Goal: Task Accomplishment & Management: Use online tool/utility

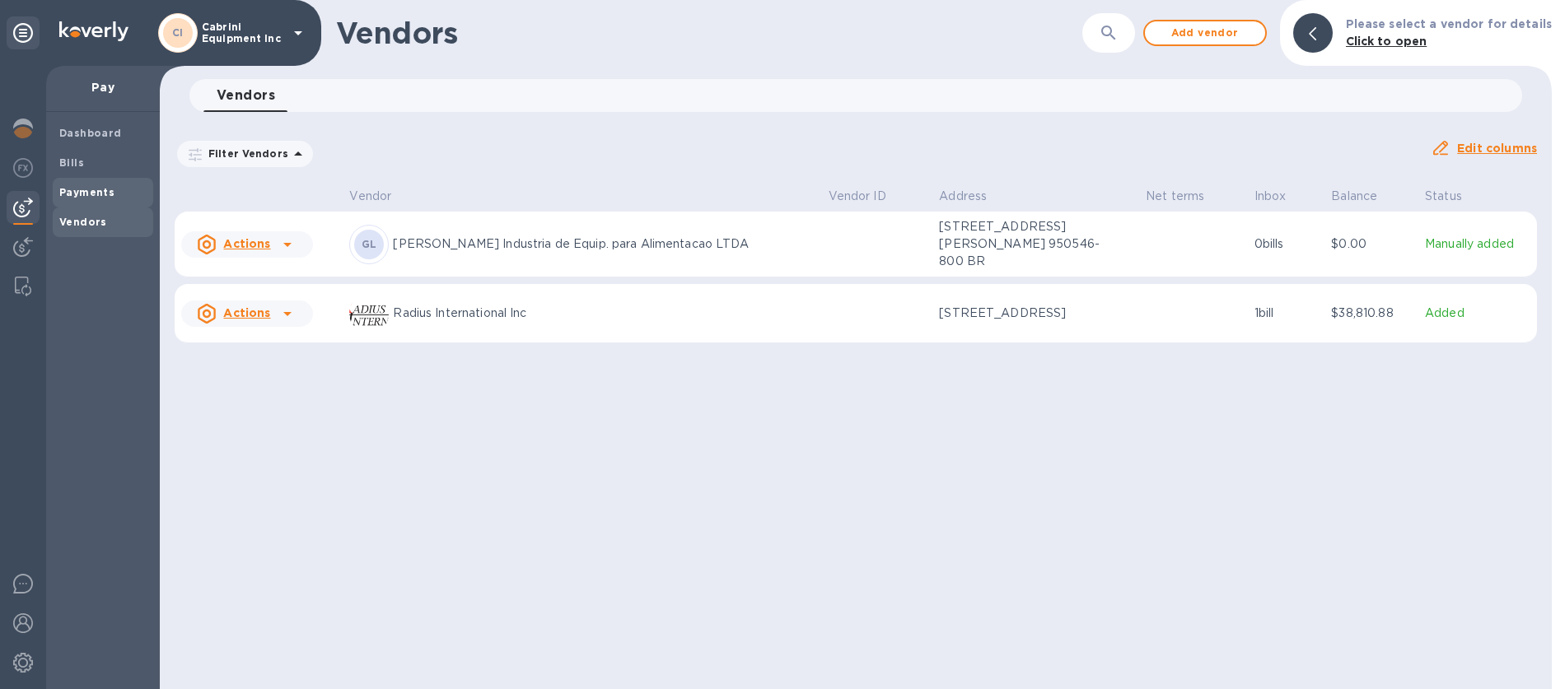
click at [74, 189] on b "Payments" at bounding box center [86, 192] width 55 height 12
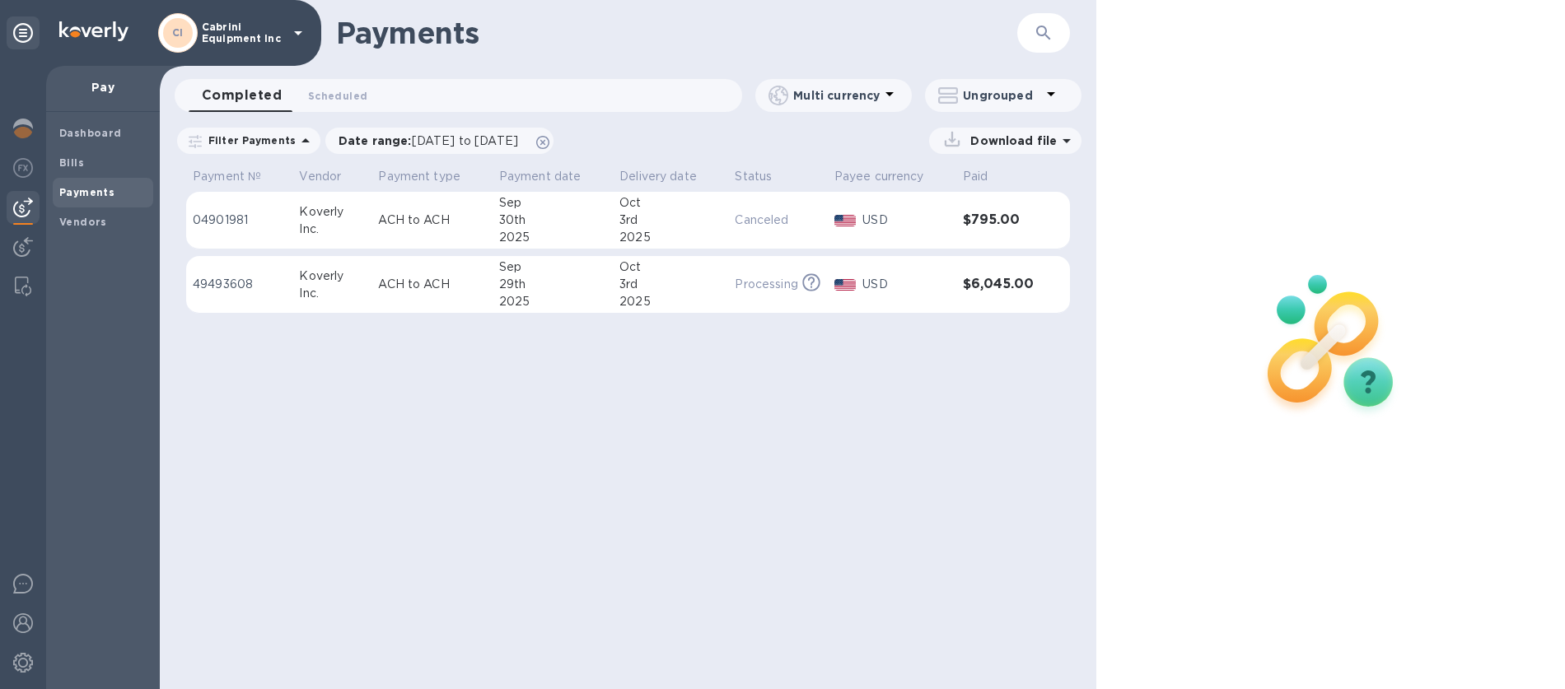
click at [841, 100] on p "Multi currency" at bounding box center [836, 95] width 86 height 16
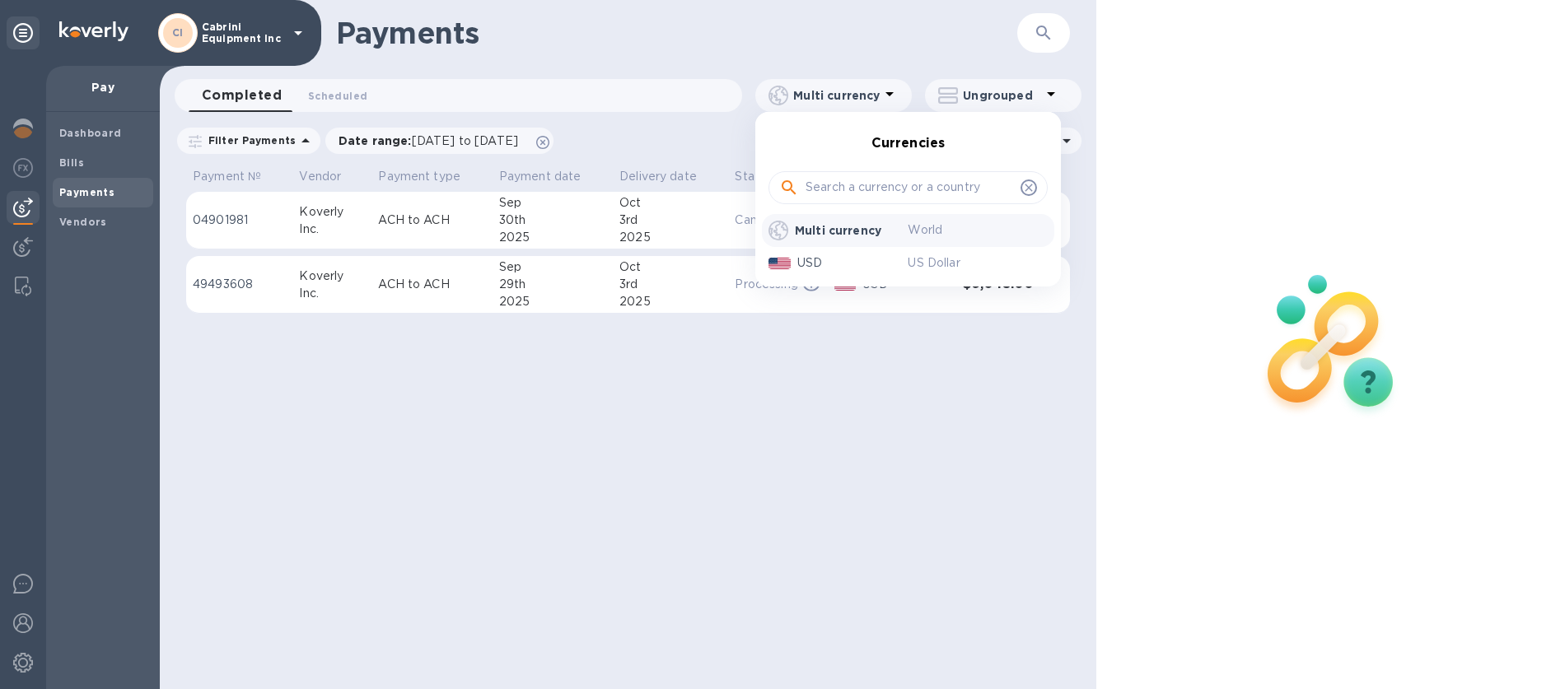
click at [860, 96] on div at bounding box center [782, 344] width 1565 height 689
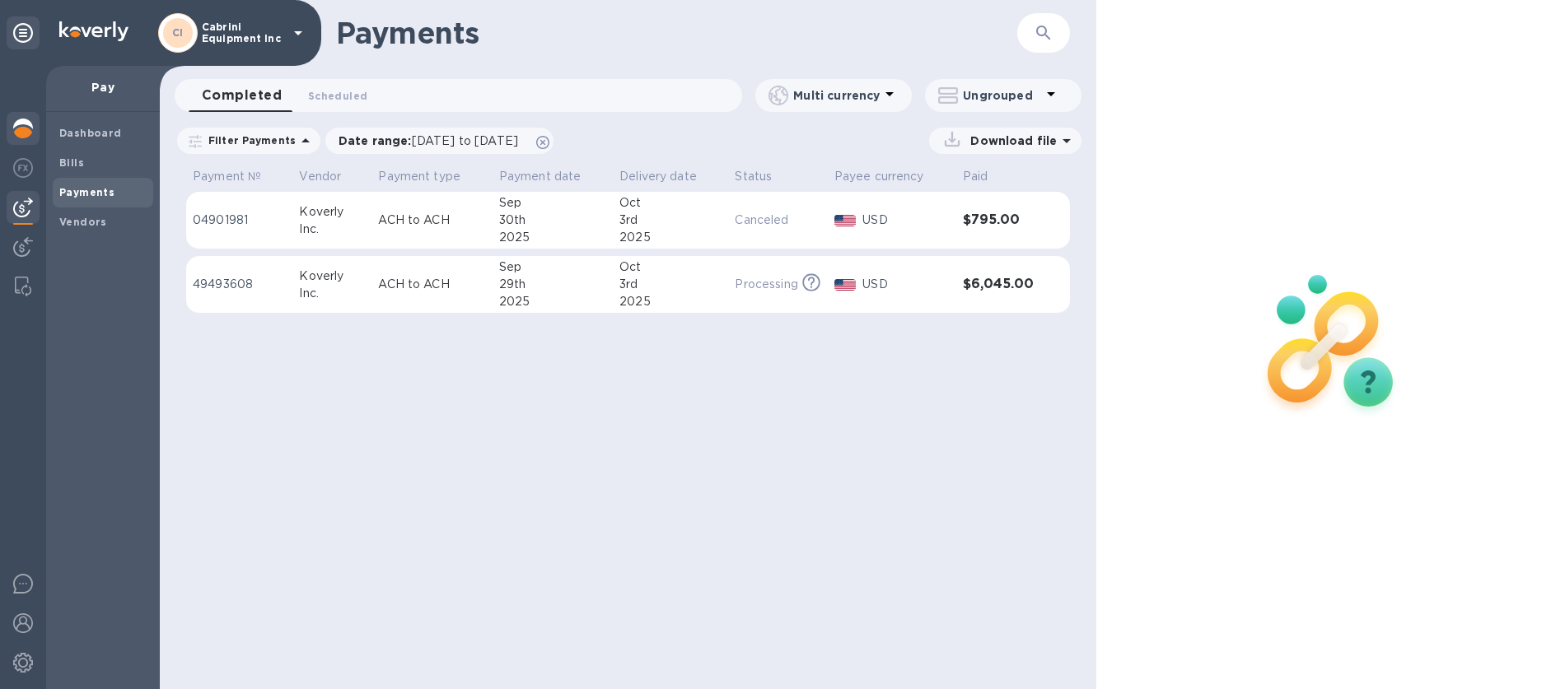
click at [26, 131] on img at bounding box center [23, 129] width 20 height 20
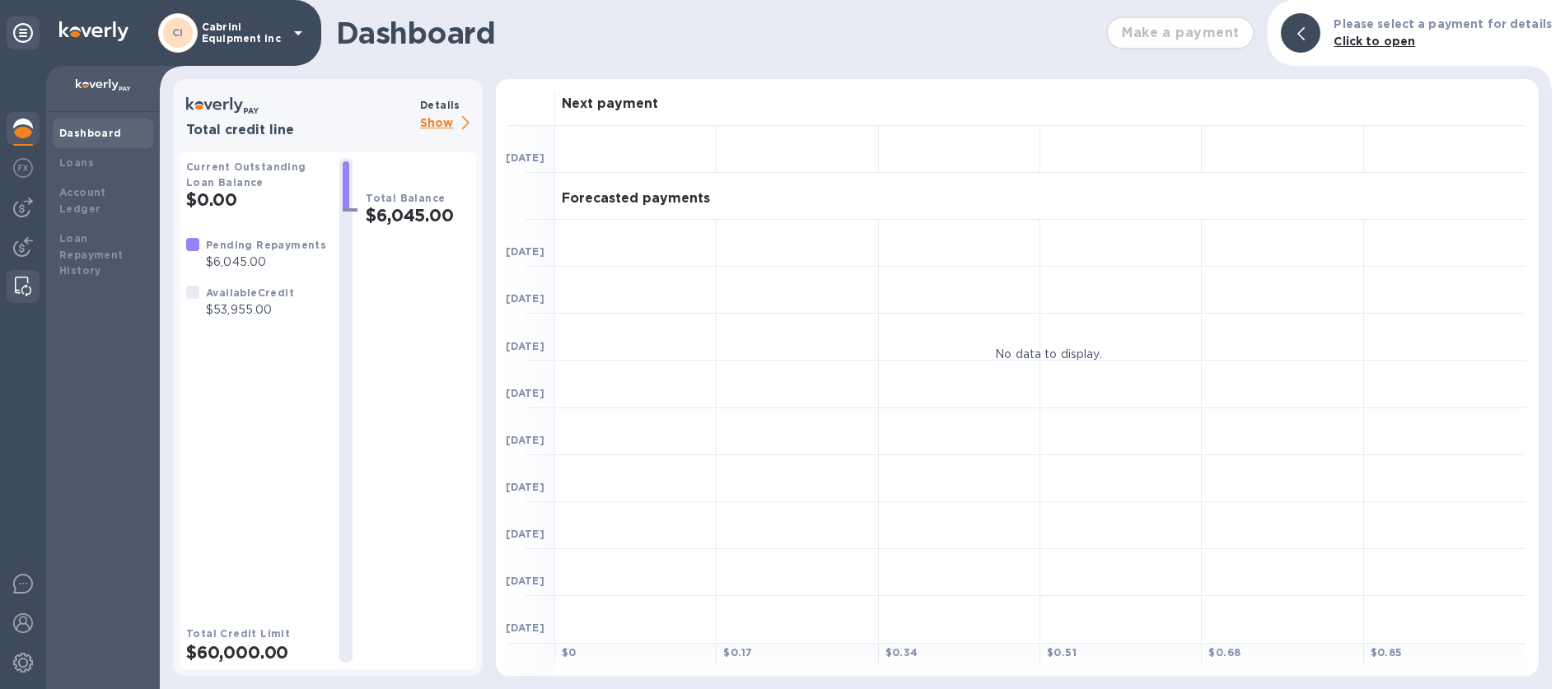
click at [25, 281] on img at bounding box center [23, 287] width 16 height 20
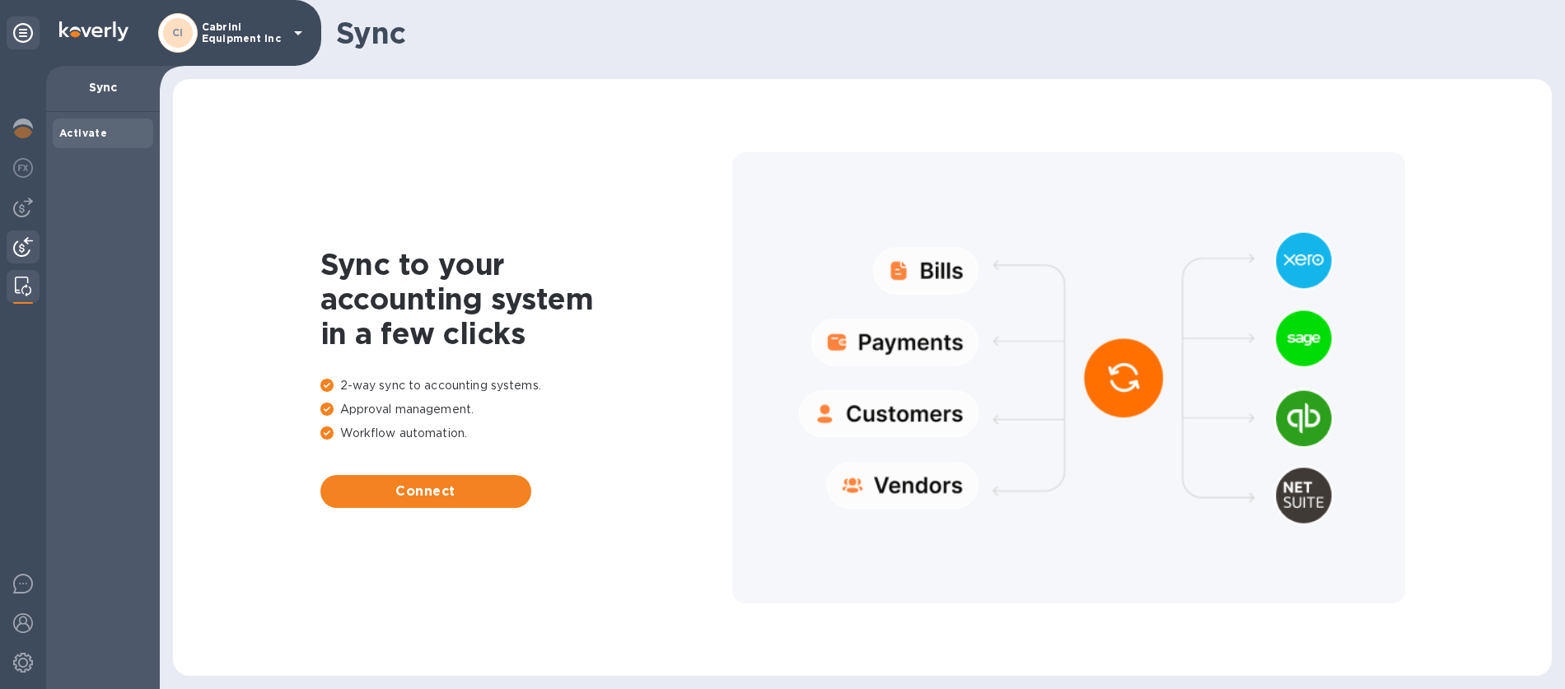
click at [27, 250] on img at bounding box center [23, 247] width 20 height 20
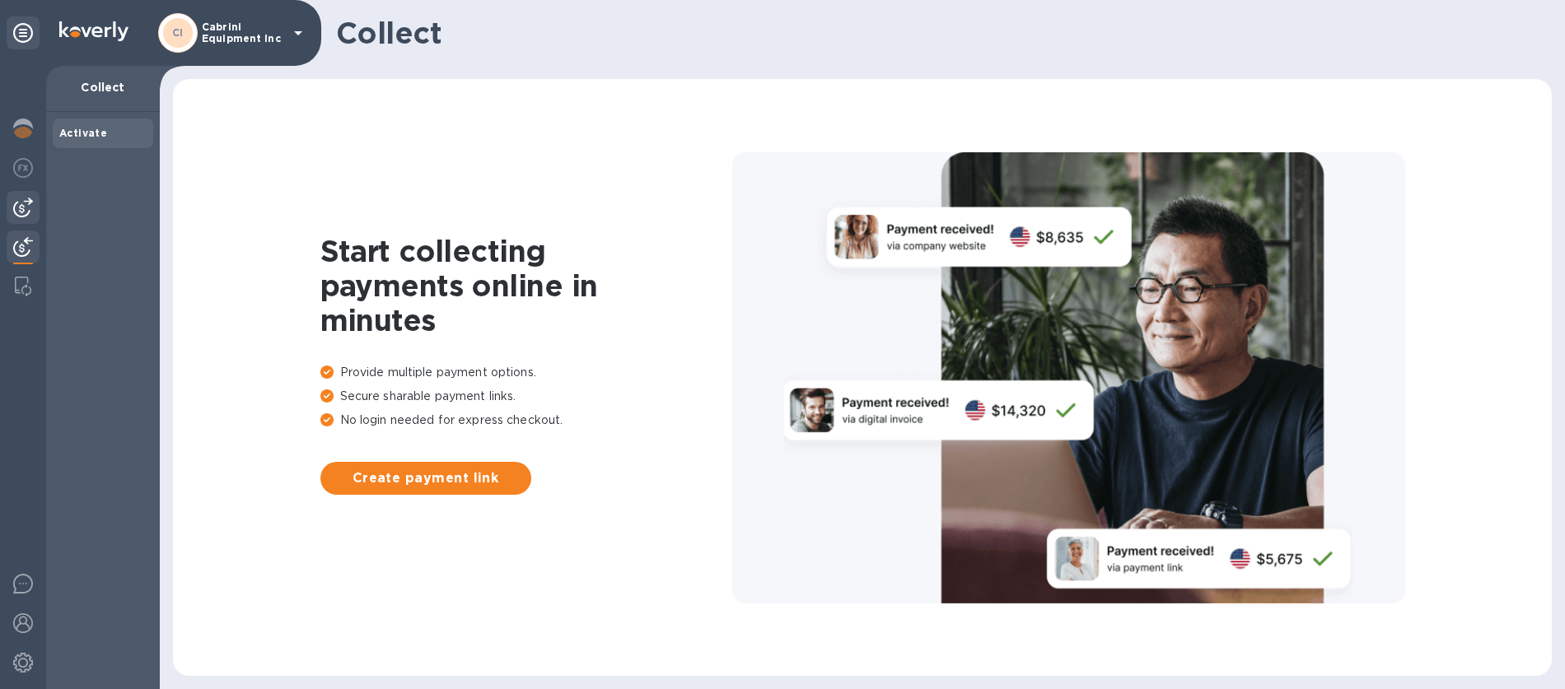
click at [27, 210] on img at bounding box center [23, 208] width 20 height 20
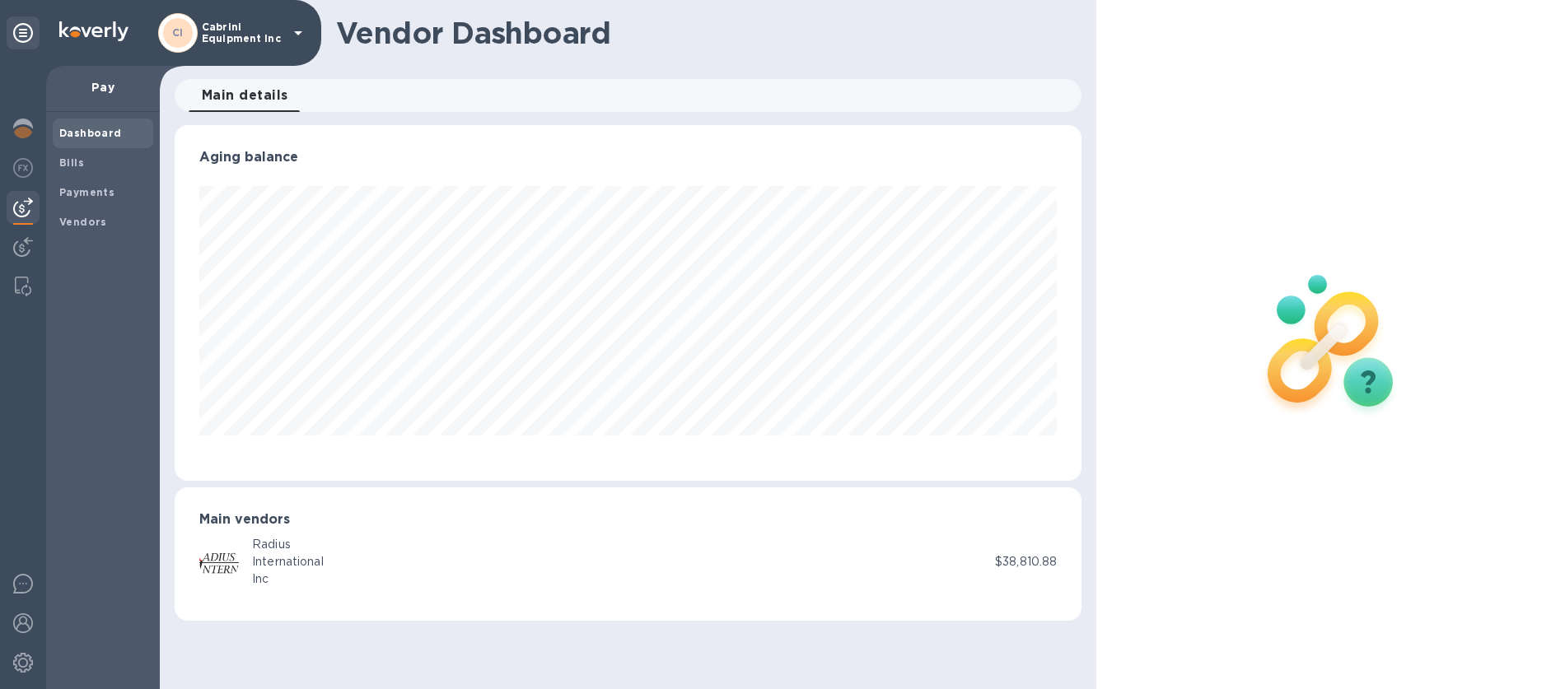
scroll to position [356, 907]
click at [23, 586] on img at bounding box center [23, 584] width 20 height 20
click at [26, 627] on img at bounding box center [23, 623] width 20 height 20
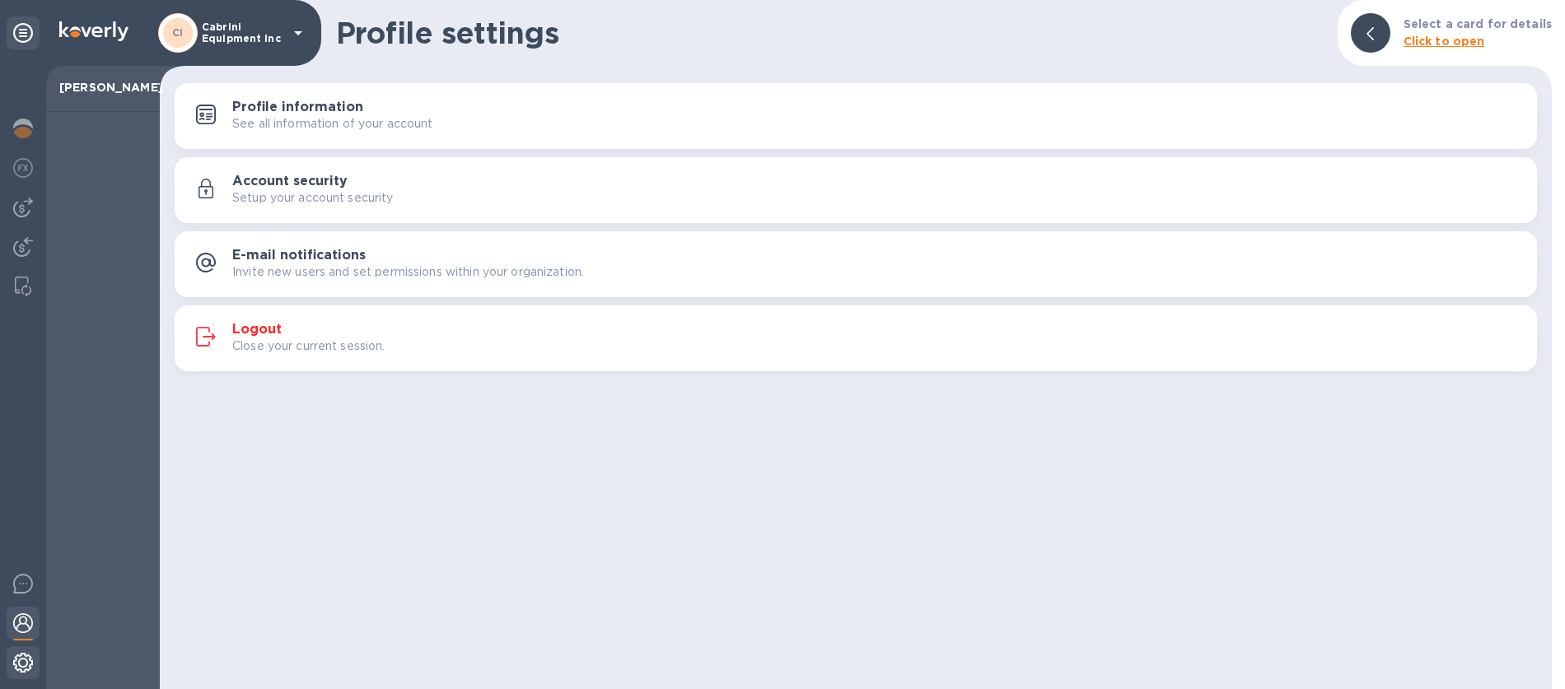
click at [18, 669] on img at bounding box center [23, 663] width 20 height 20
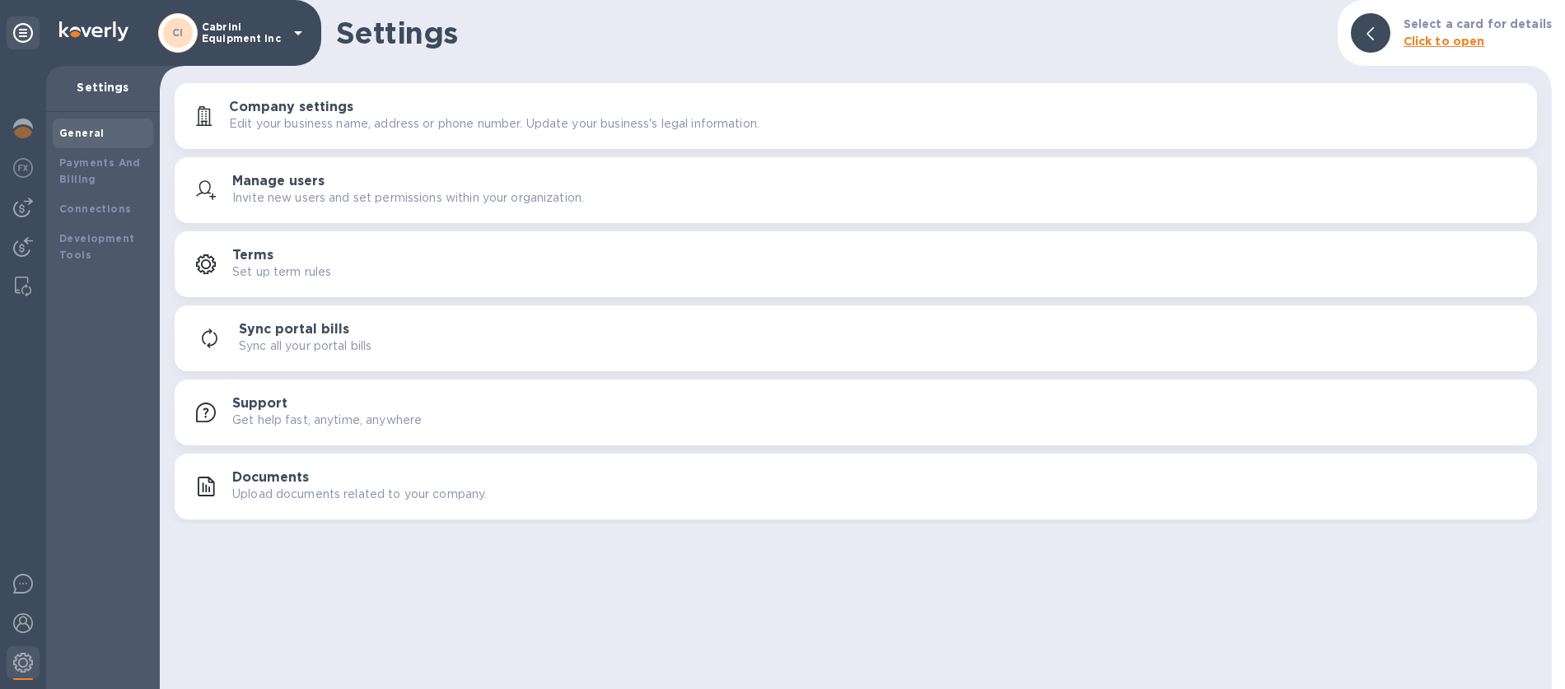
click at [1429, 43] on b "Click to open" at bounding box center [1444, 41] width 82 height 13
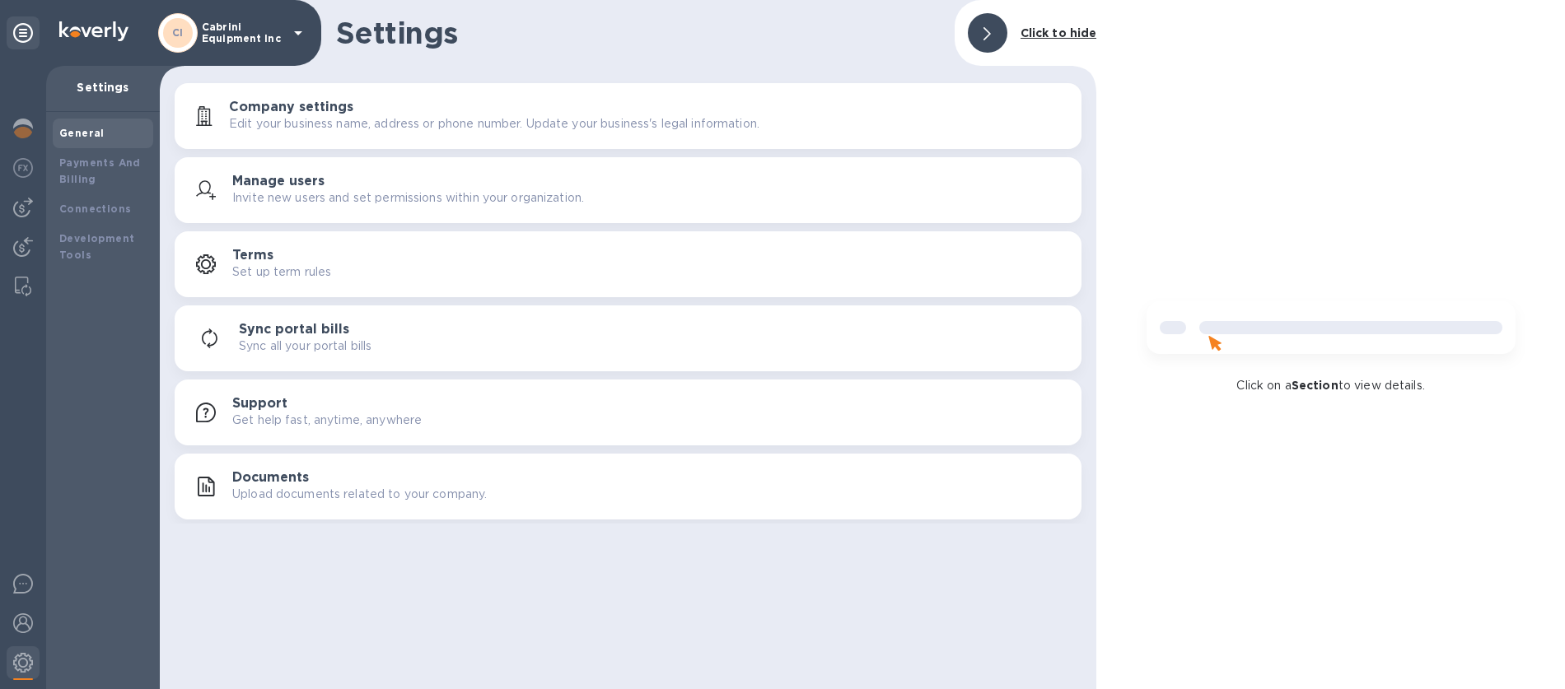
click at [994, 37] on div at bounding box center [988, 33] width 40 height 40
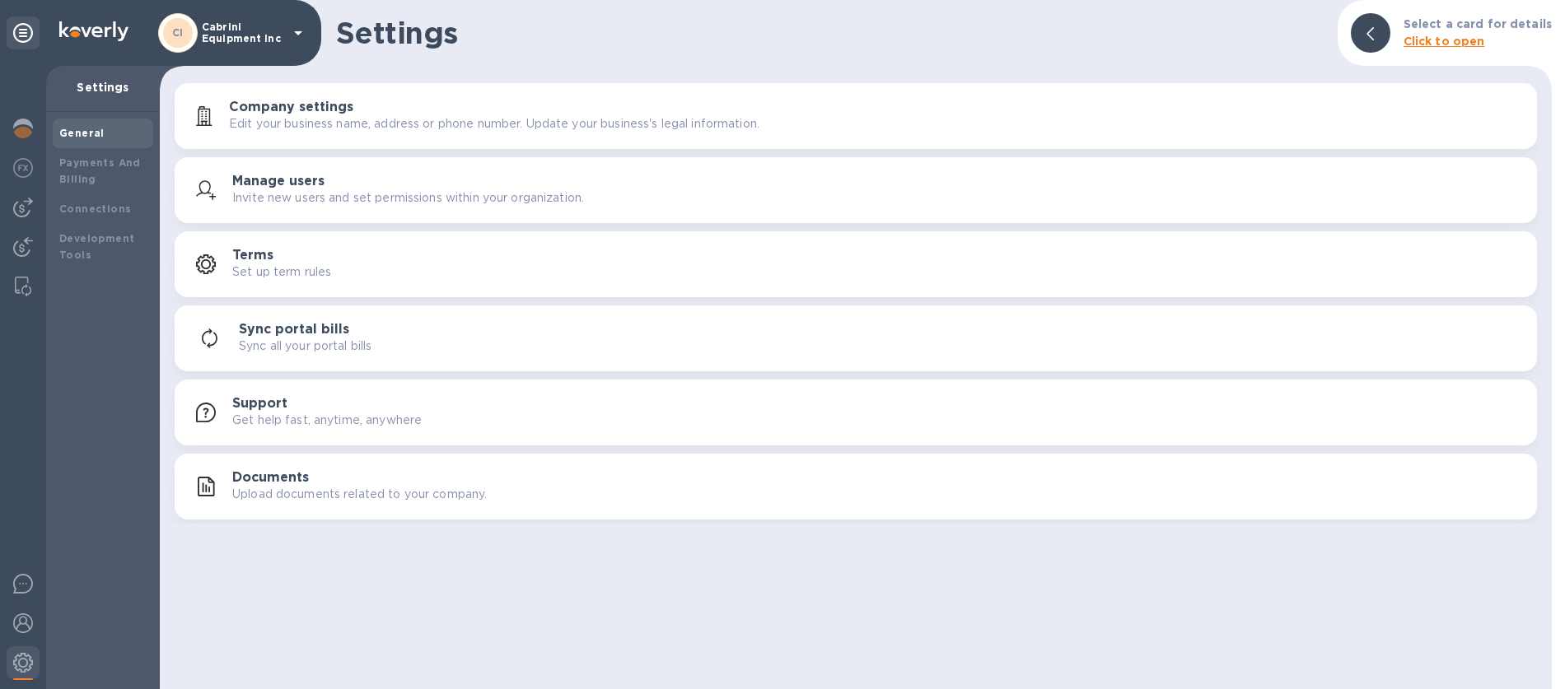
click at [259, 480] on h3 "Documents" at bounding box center [270, 478] width 77 height 16
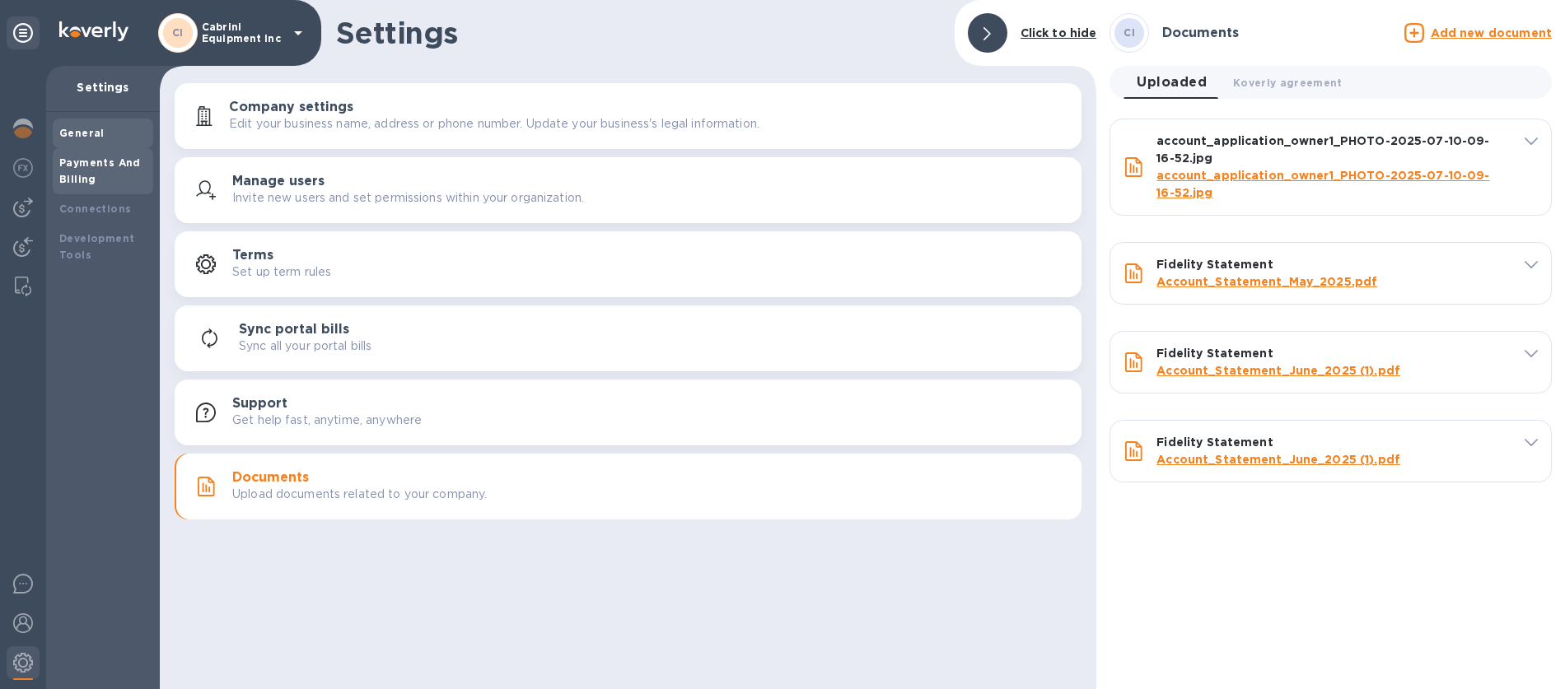
click at [99, 158] on b "Payments And Billing" at bounding box center [100, 170] width 82 height 29
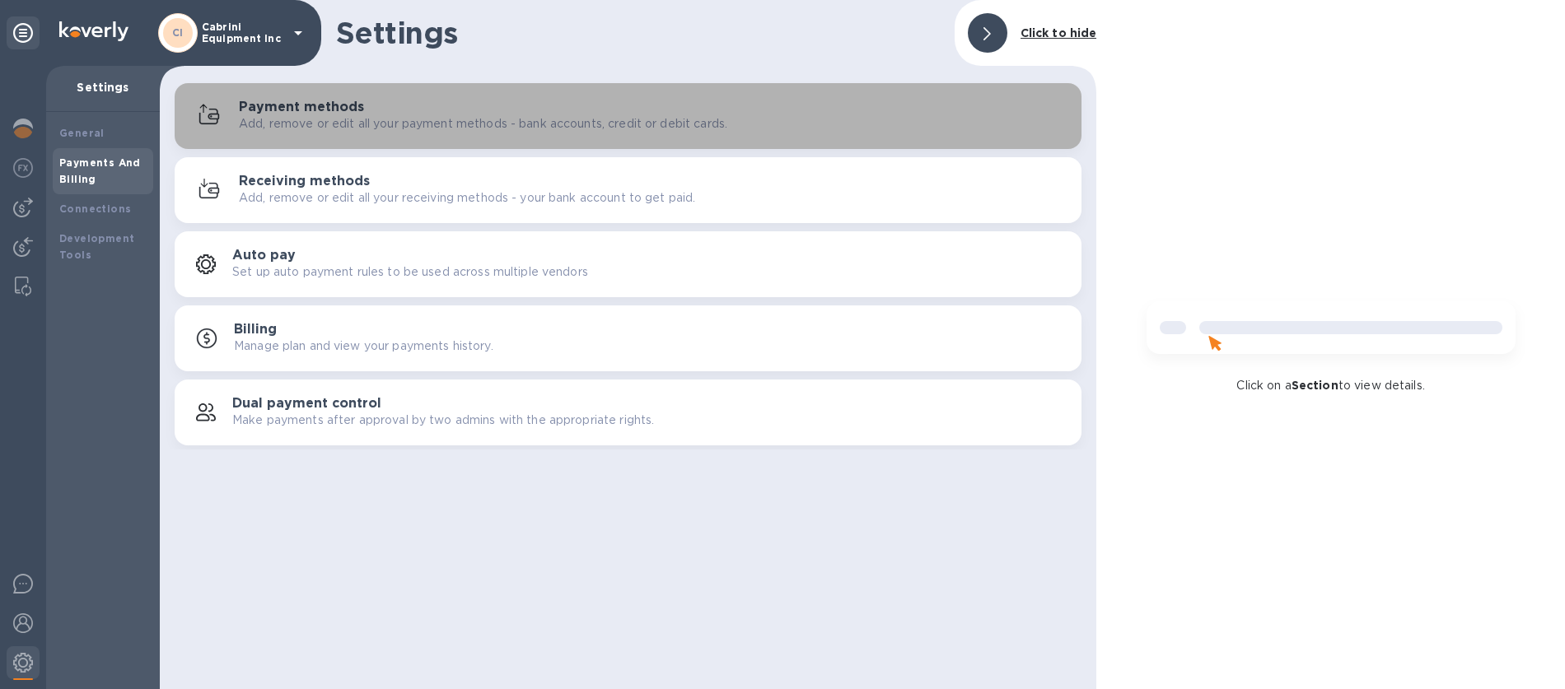
click at [321, 105] on h3 "Payment methods" at bounding box center [301, 108] width 125 height 16
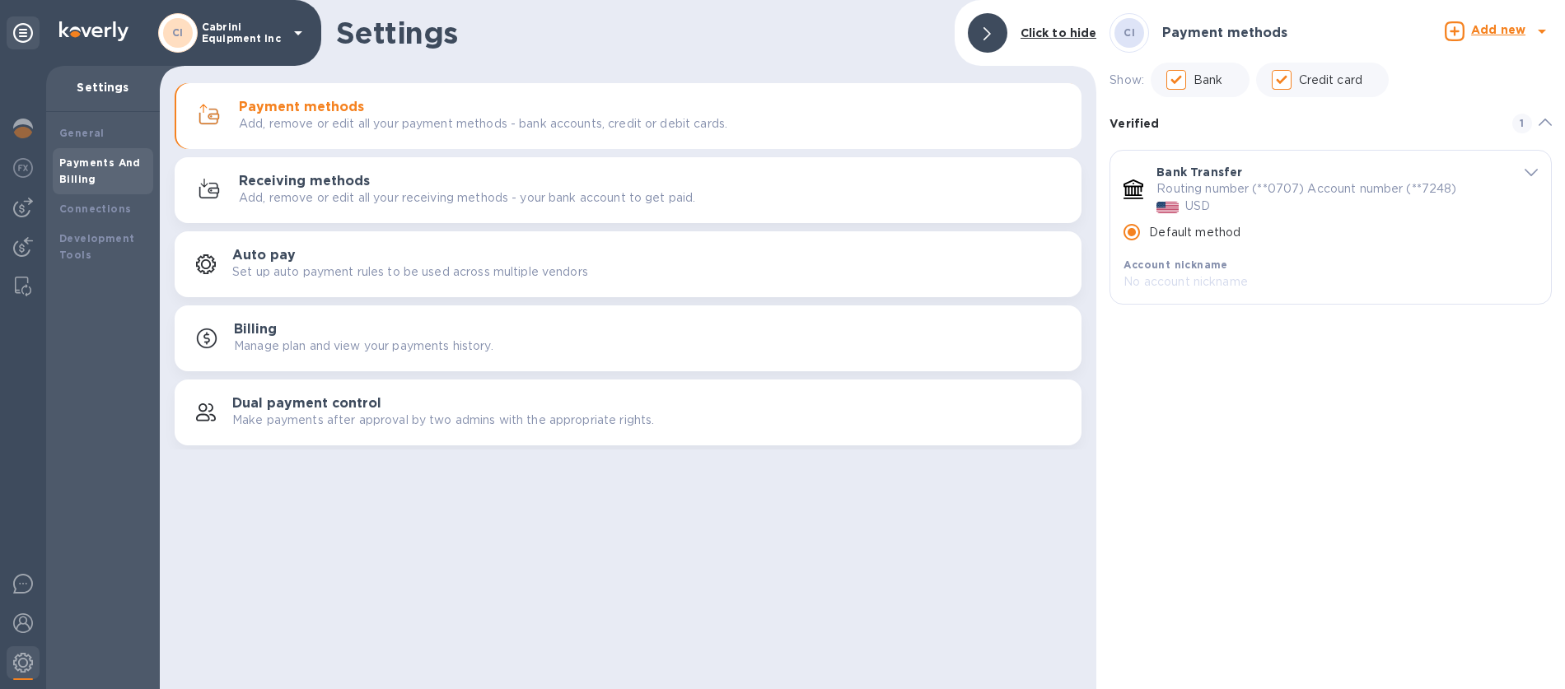
click at [1467, 35] on div at bounding box center [1454, 33] width 26 height 30
click at [1449, 144] on b "Credit card" at bounding box center [1452, 141] width 69 height 13
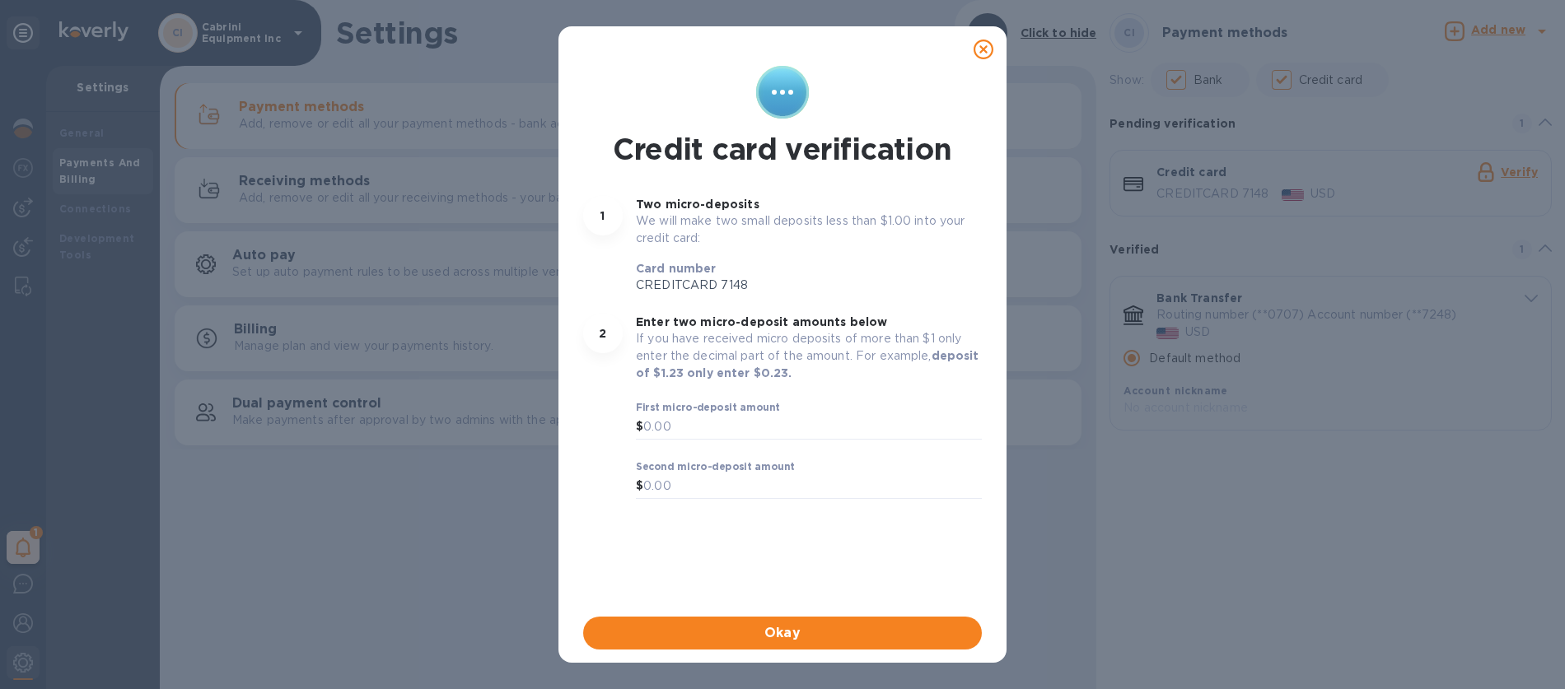
click at [991, 54] on icon at bounding box center [983, 50] width 20 height 20
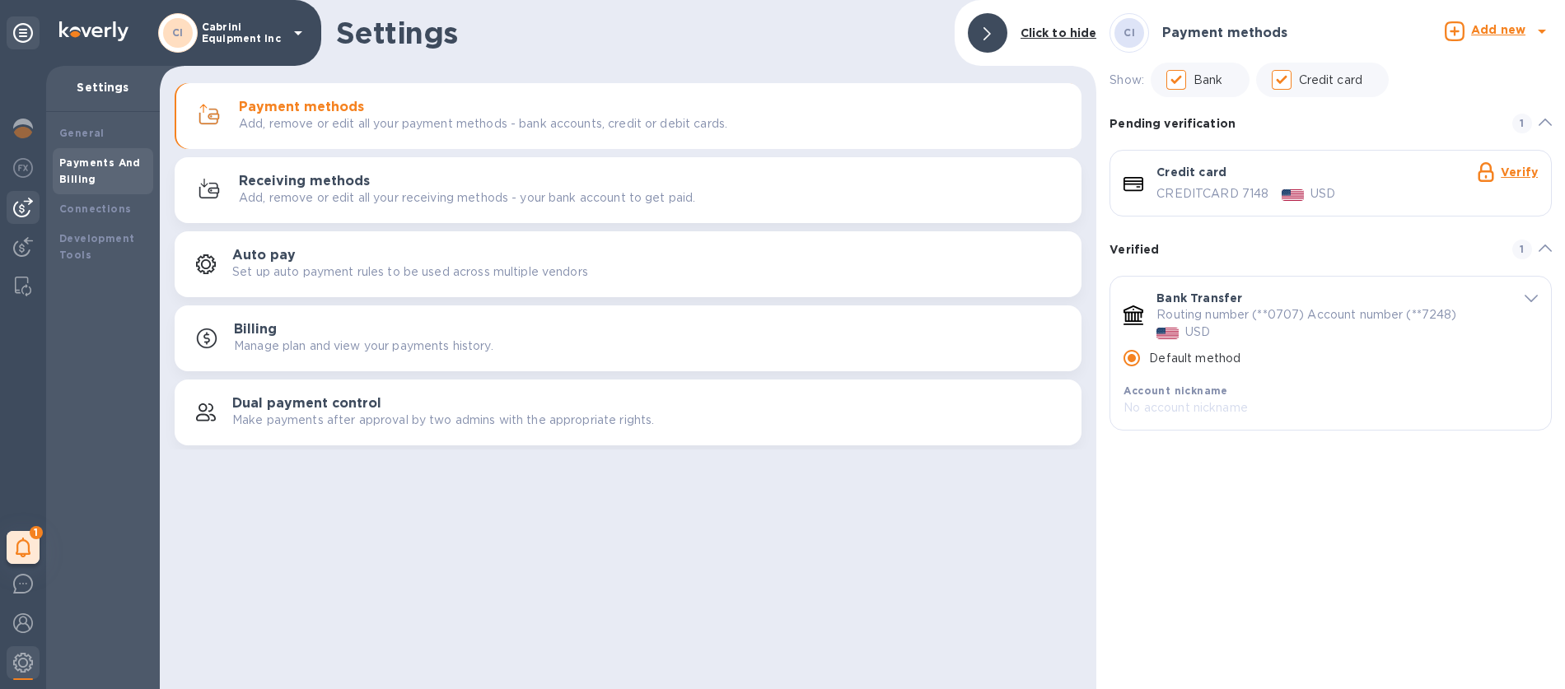
click at [24, 212] on img at bounding box center [23, 208] width 20 height 20
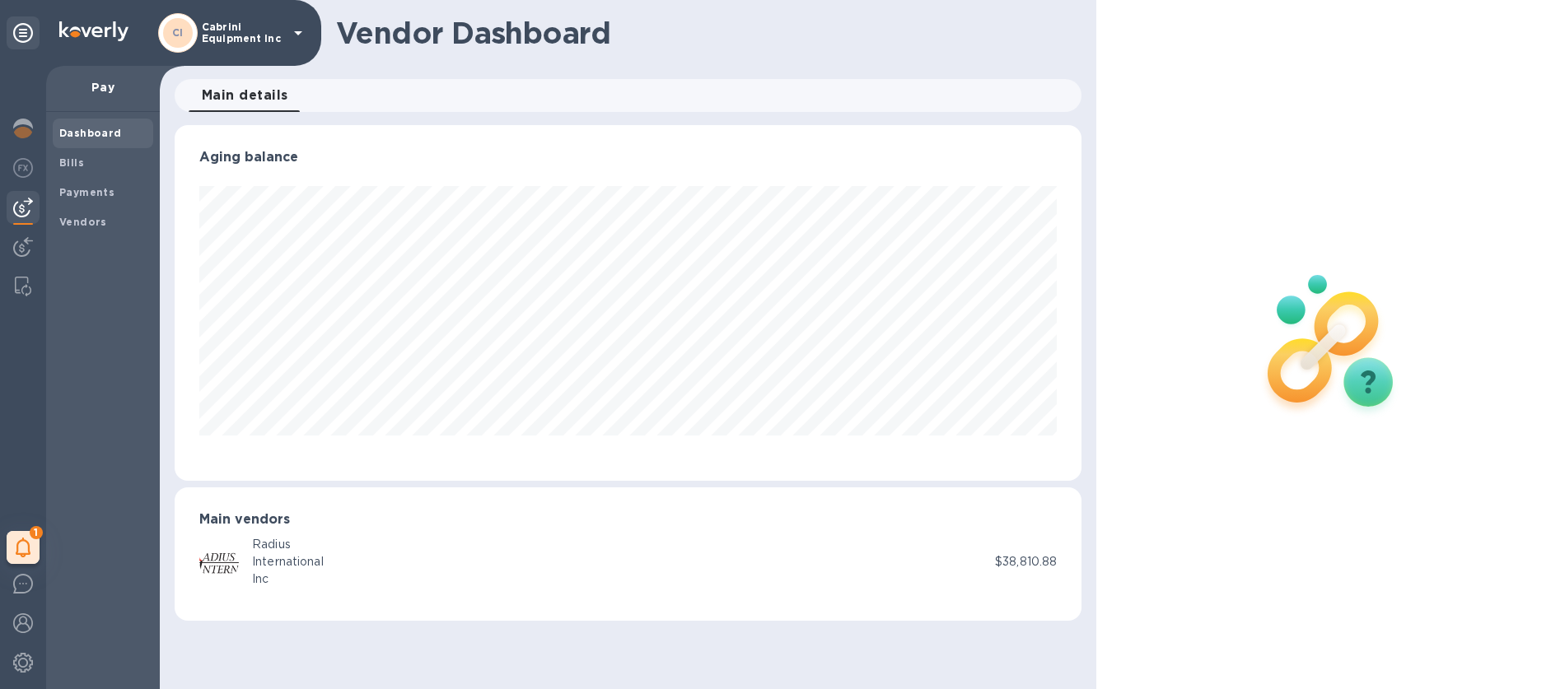
scroll to position [356, 907]
click at [19, 246] on img at bounding box center [23, 247] width 20 height 20
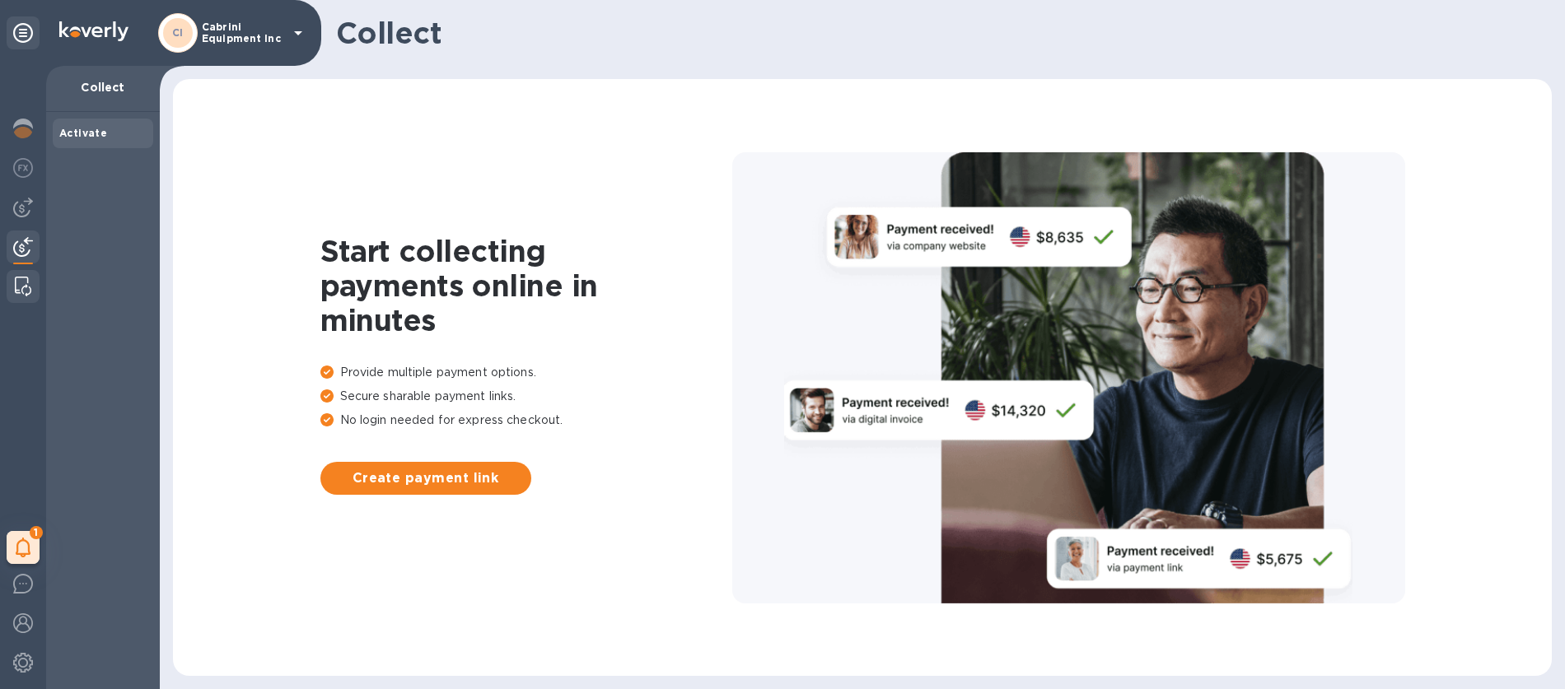
click at [26, 282] on img at bounding box center [23, 287] width 16 height 20
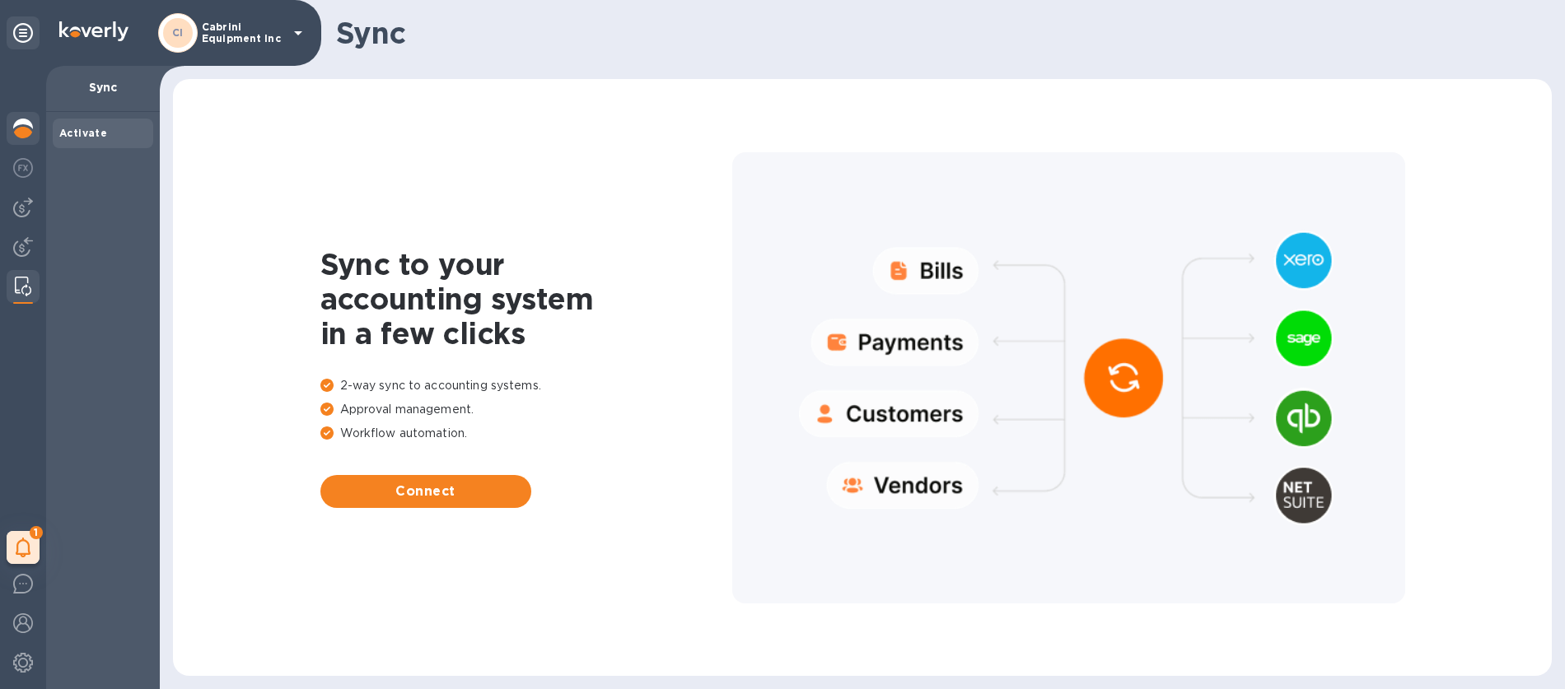
click at [20, 130] on img at bounding box center [23, 129] width 20 height 20
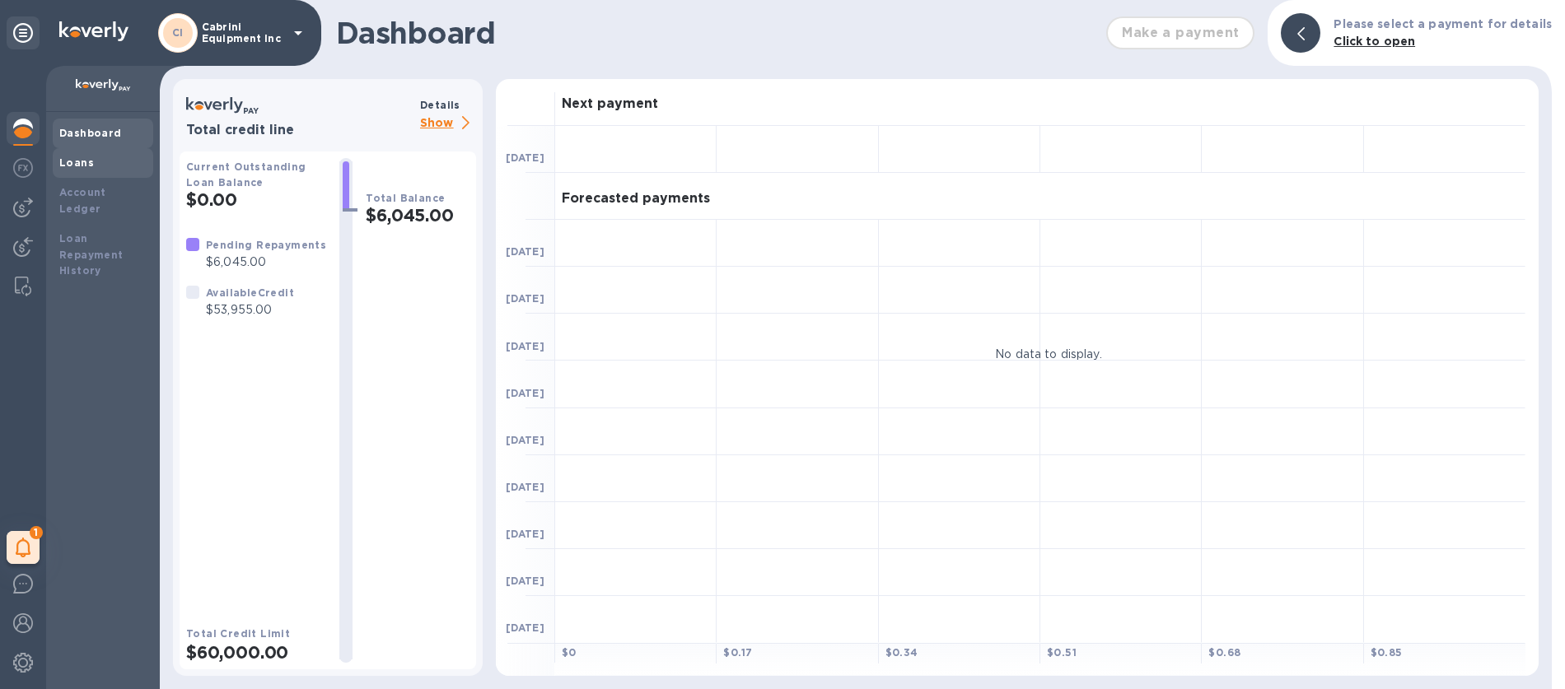
click at [65, 159] on b "Loans" at bounding box center [76, 162] width 35 height 12
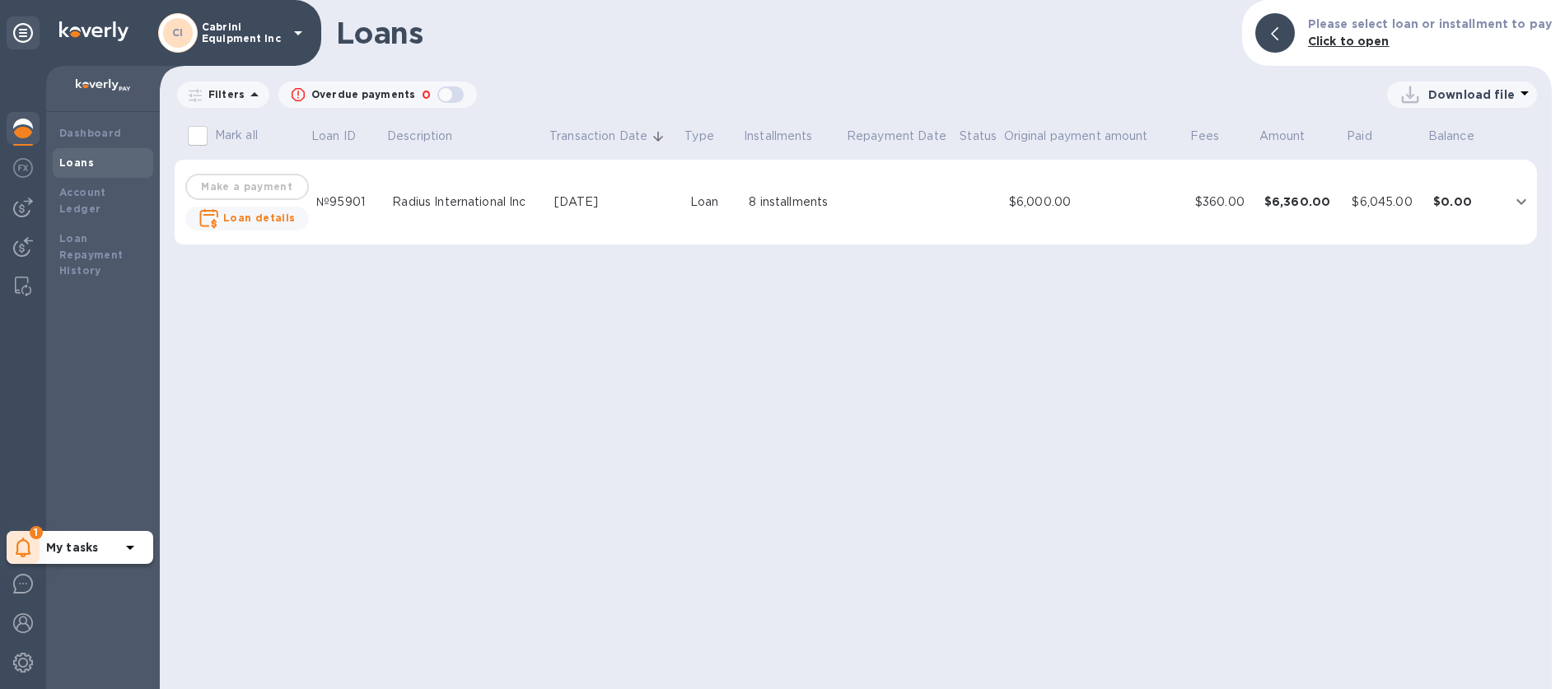
click at [16, 556] on icon at bounding box center [24, 548] width 16 height 20
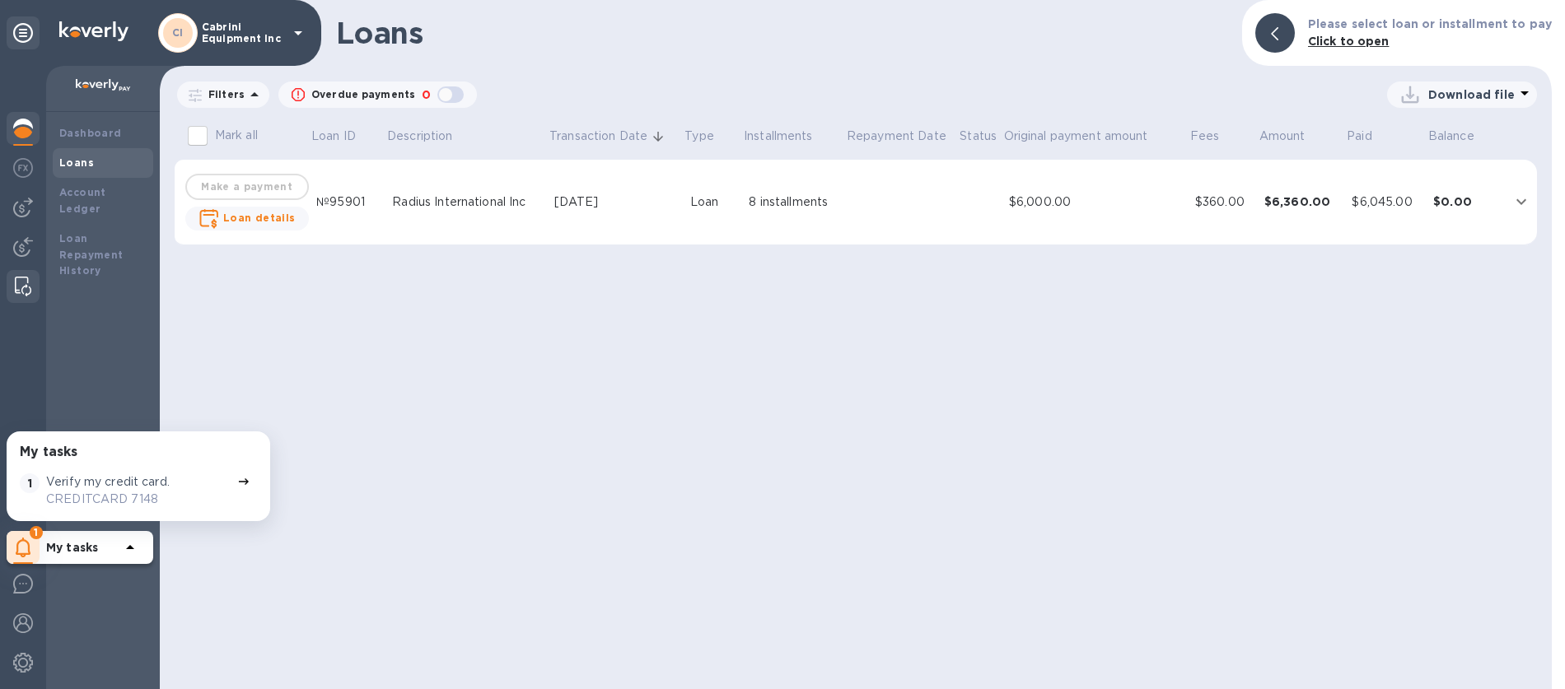
click at [17, 282] on img at bounding box center [23, 287] width 16 height 20
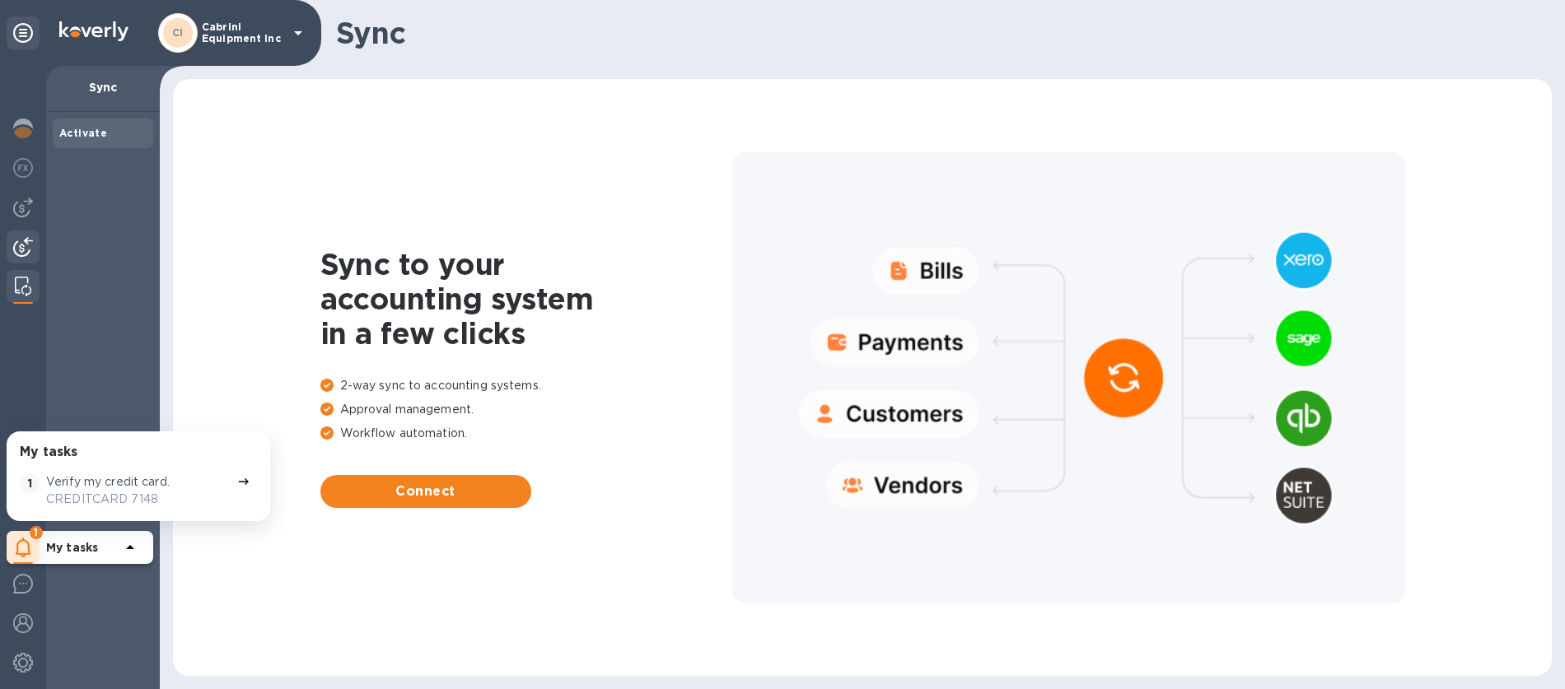
click at [23, 248] on img at bounding box center [23, 247] width 20 height 20
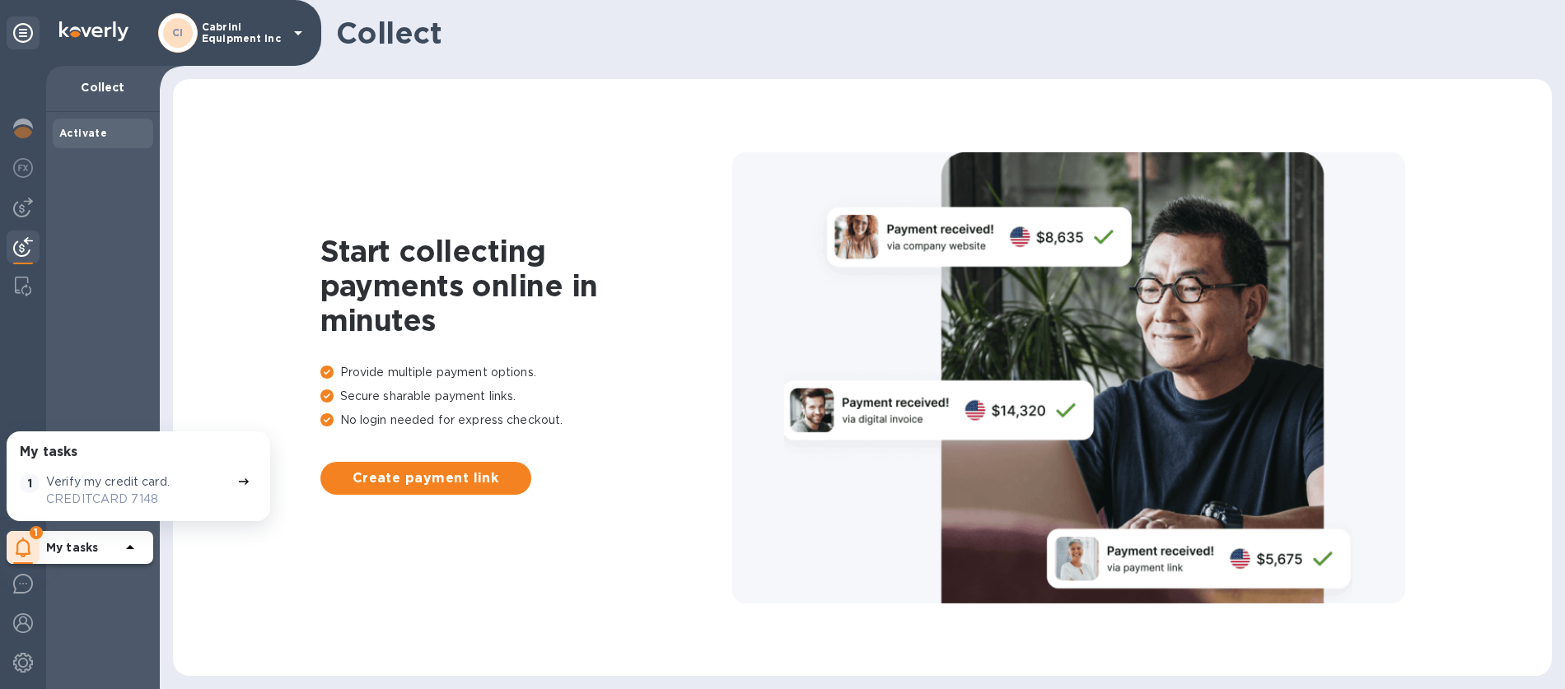
click at [222, 39] on p "Cabrini Equipment Inc" at bounding box center [243, 32] width 82 height 23
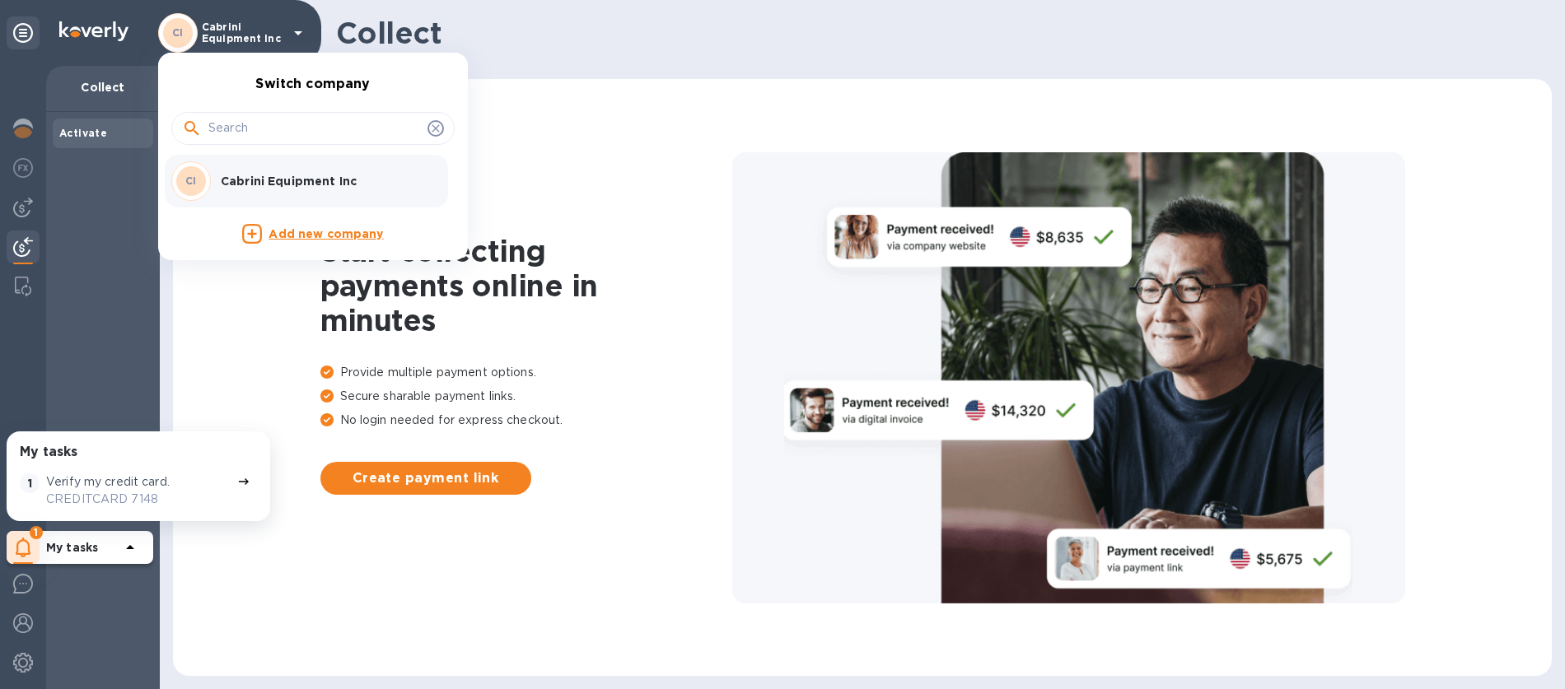
click at [304, 187] on p "Cabrini Equipment Inc" at bounding box center [325, 181] width 208 height 16
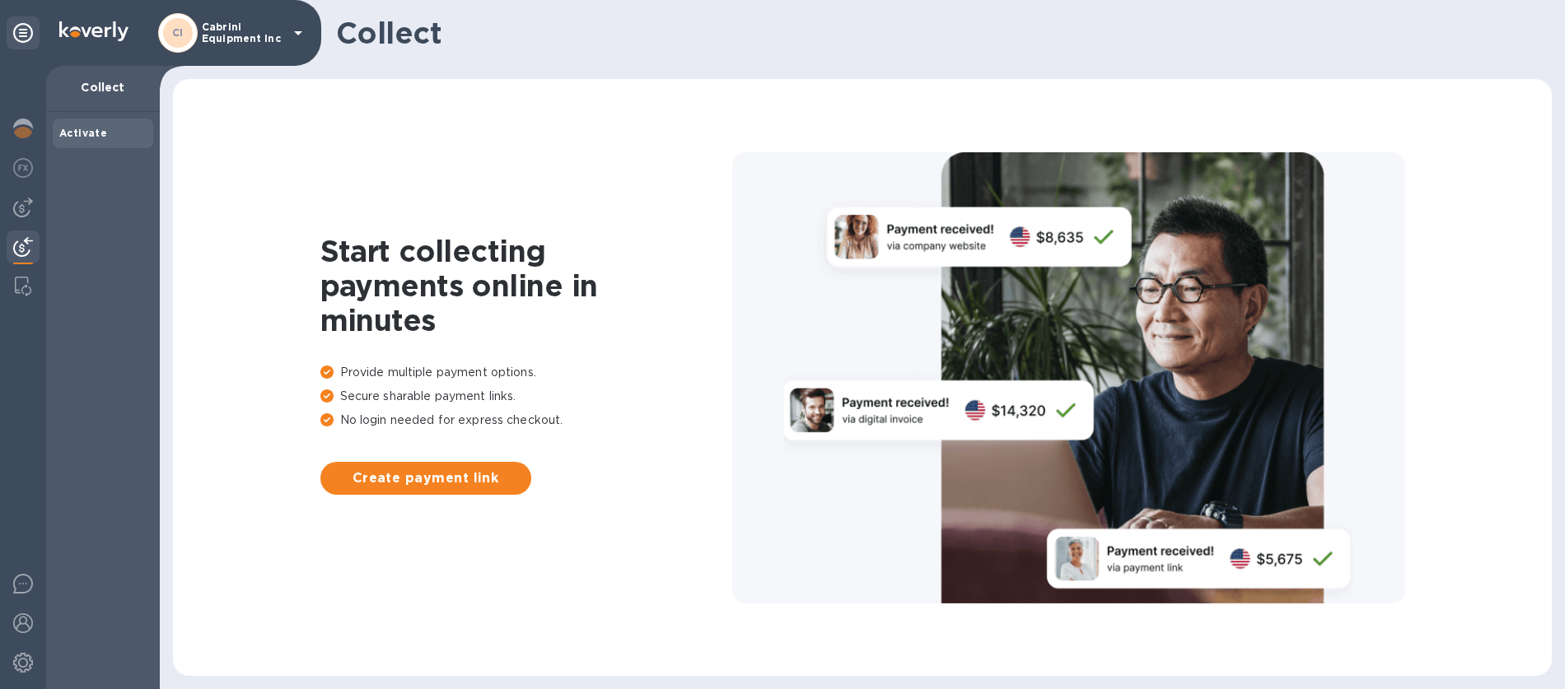
click at [82, 142] on div "Activate" at bounding box center [103, 134] width 100 height 30
click at [27, 206] on img at bounding box center [23, 208] width 20 height 20
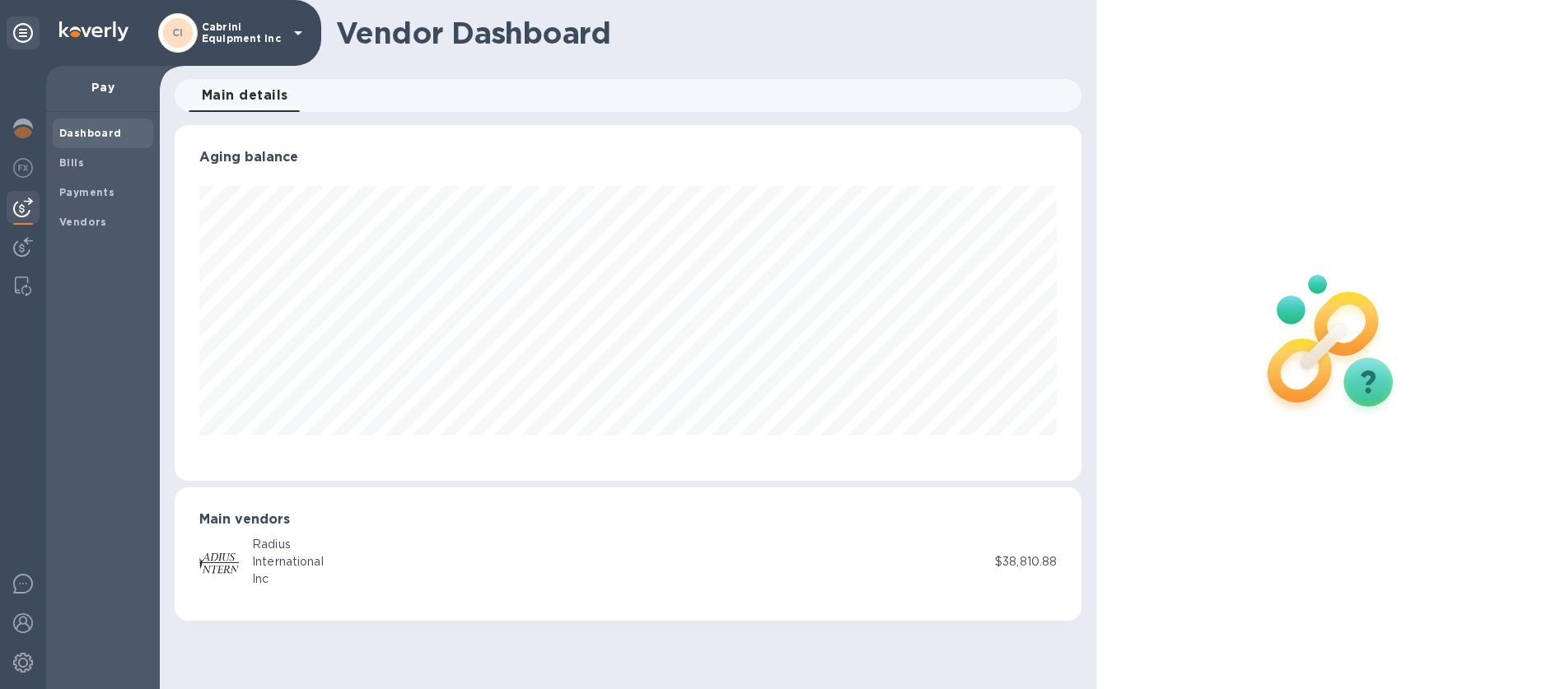
scroll to position [356, 907]
click at [21, 248] on img at bounding box center [23, 247] width 20 height 20
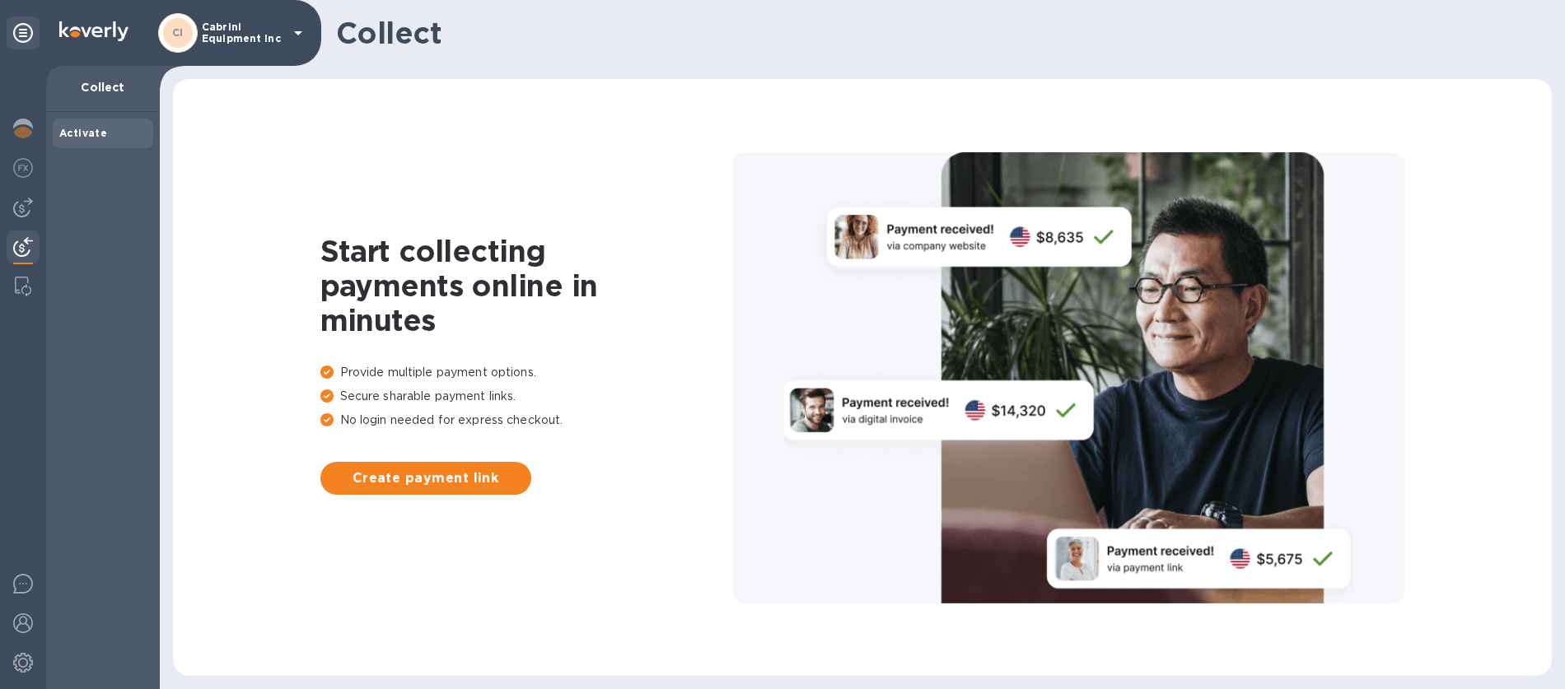
click at [21, 248] on img at bounding box center [23, 247] width 20 height 20
click at [23, 175] on img at bounding box center [23, 168] width 20 height 20
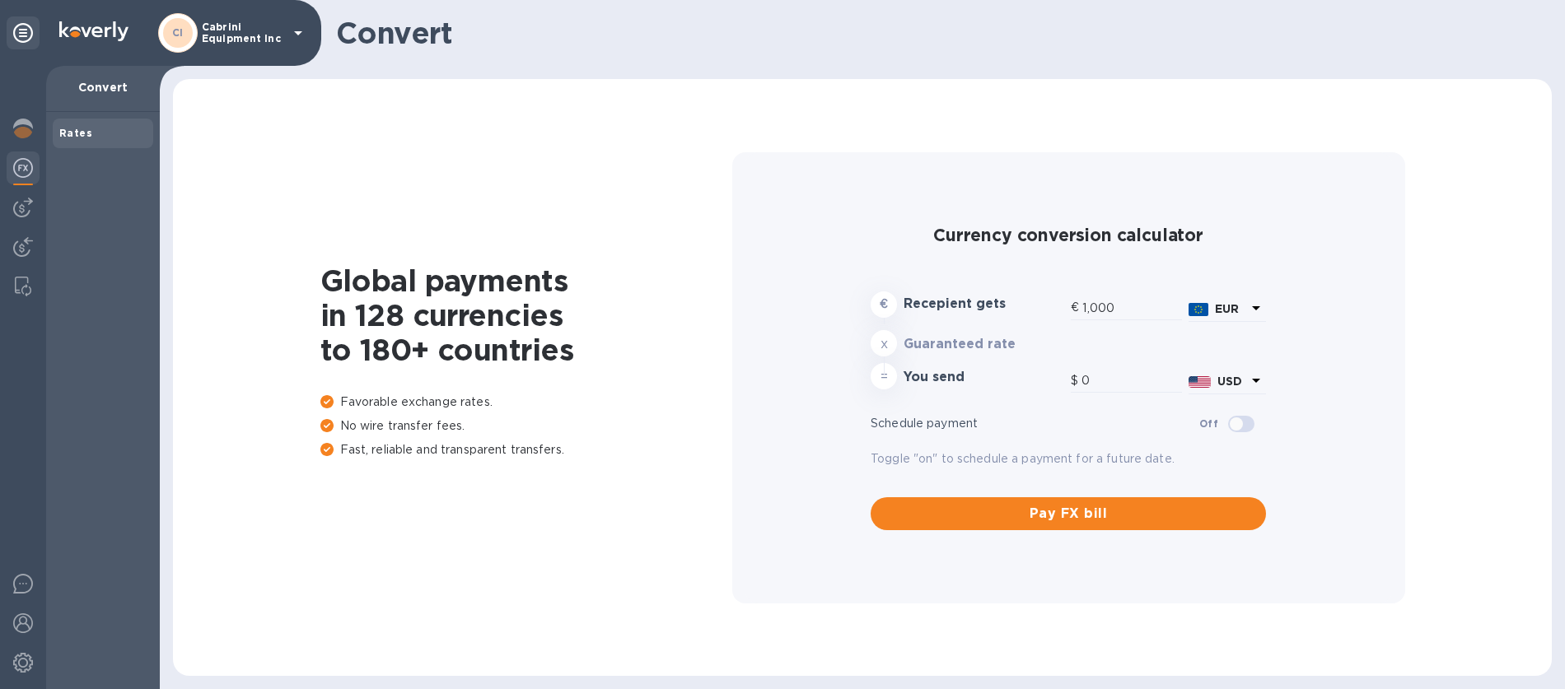
type input "1,179.28"
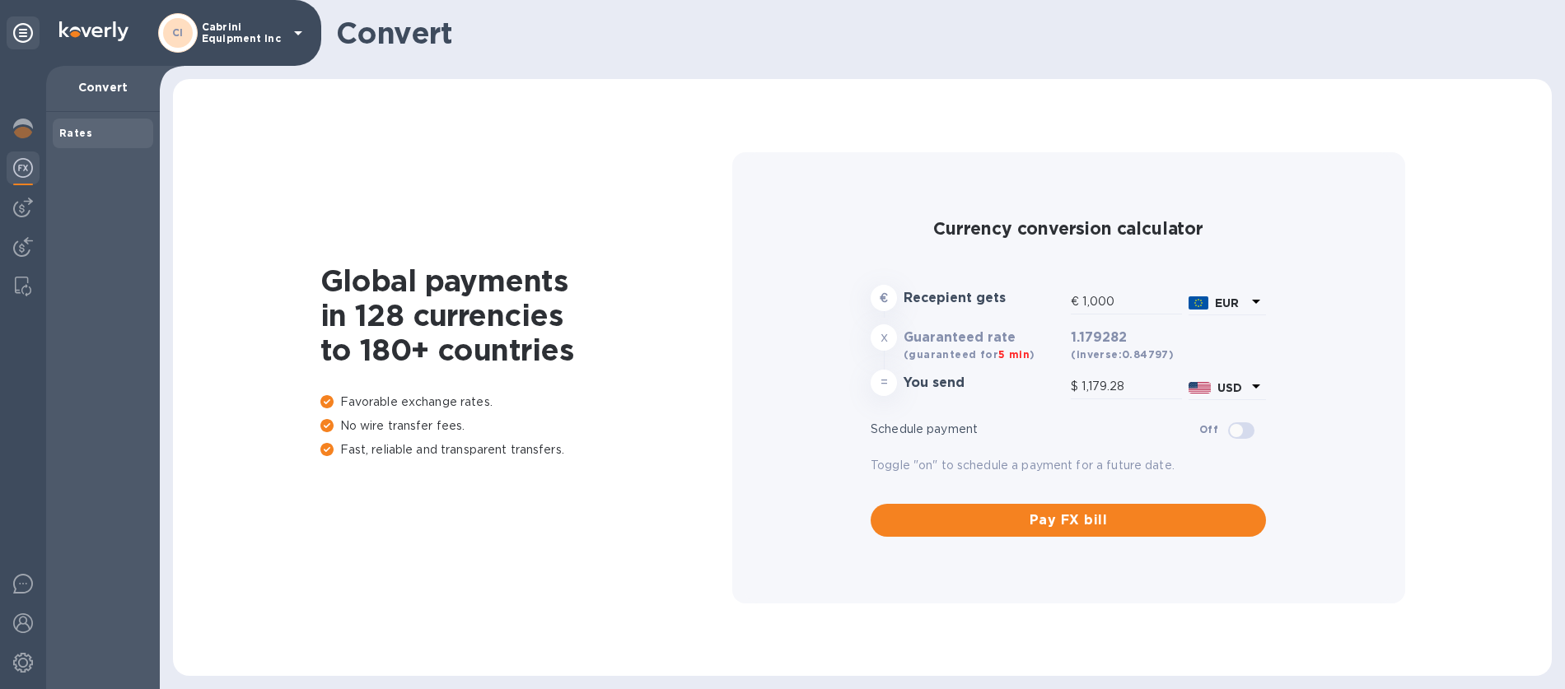
click at [124, 98] on div "Convert" at bounding box center [103, 89] width 114 height 46
click at [71, 136] on b "Rates" at bounding box center [75, 133] width 33 height 12
click at [30, 133] on img at bounding box center [23, 129] width 20 height 20
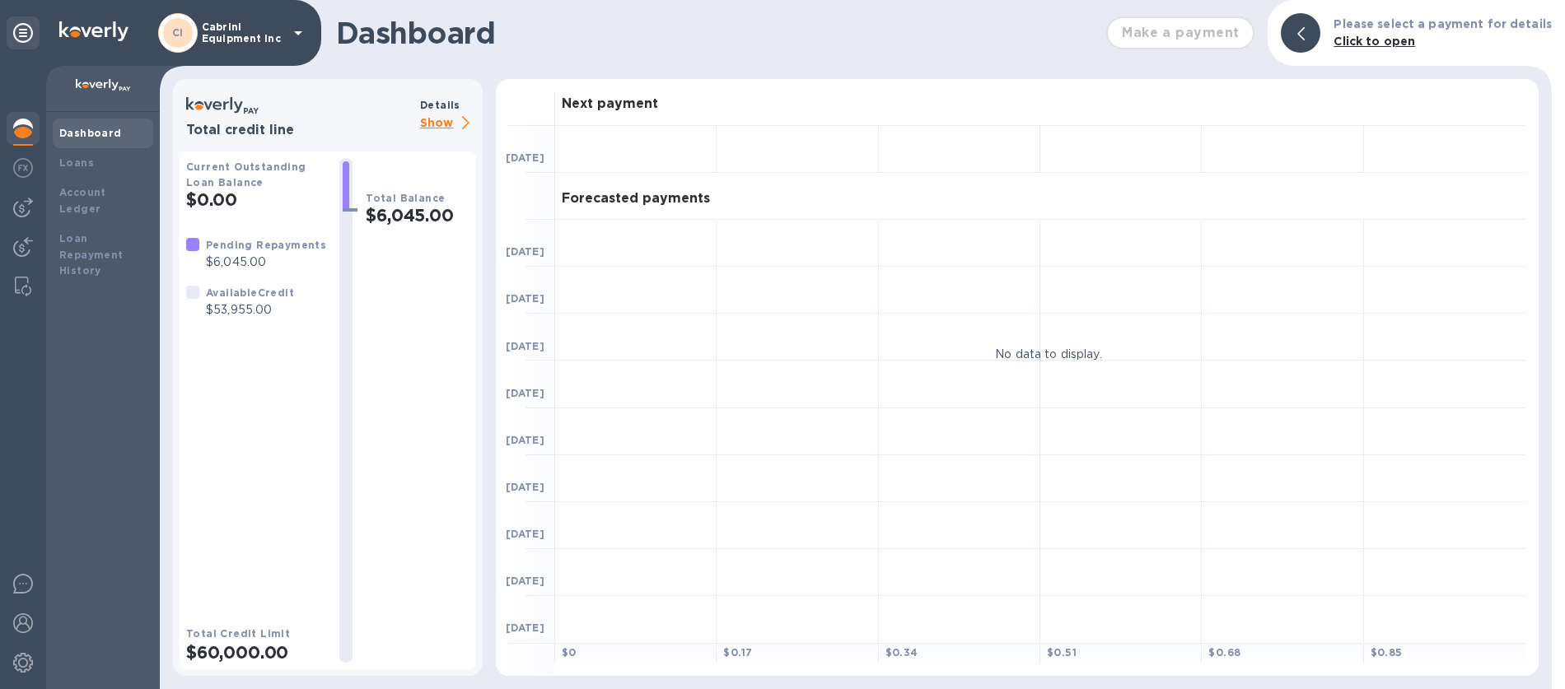
click at [100, 138] on b "Dashboard" at bounding box center [90, 133] width 63 height 12
click at [77, 239] on b "Loan Repayment History" at bounding box center [91, 254] width 64 height 45
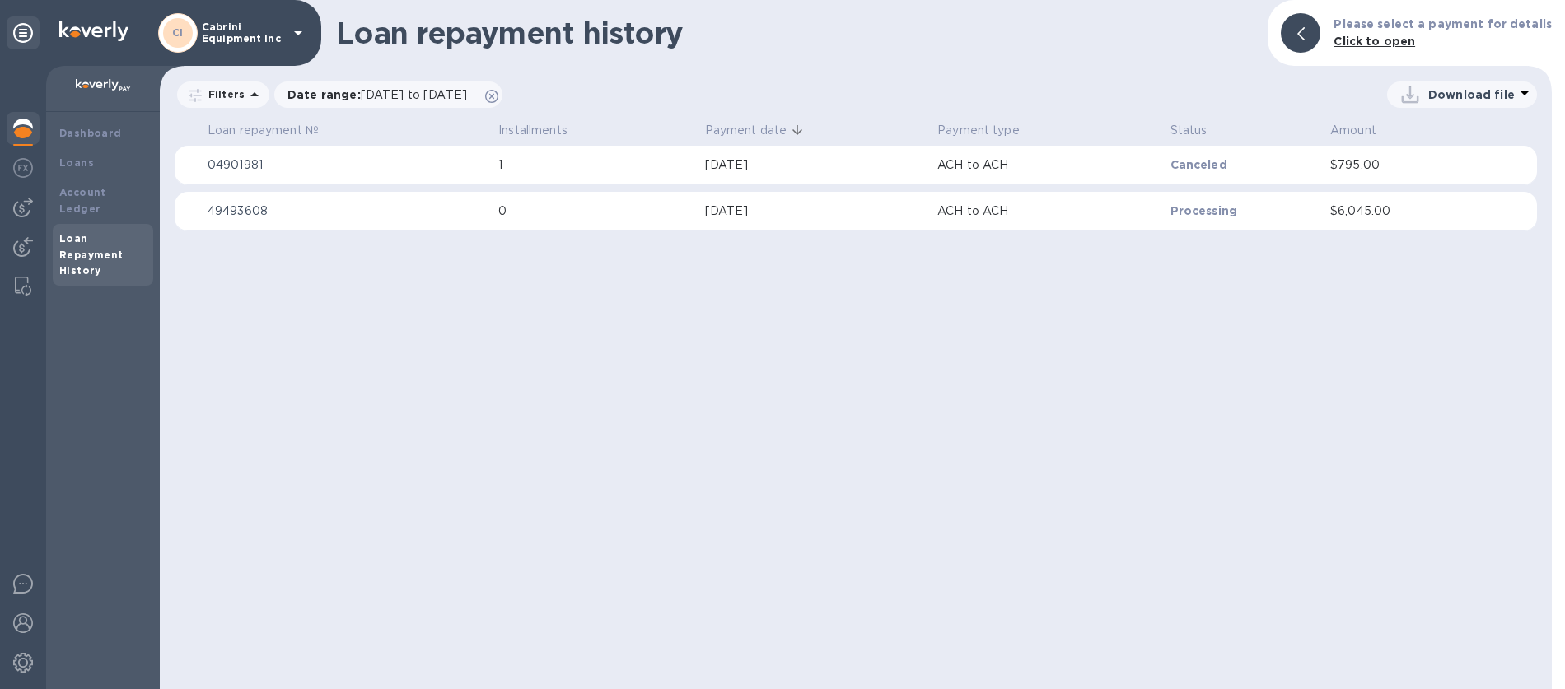
click at [1304, 36] on icon at bounding box center [1300, 33] width 7 height 13
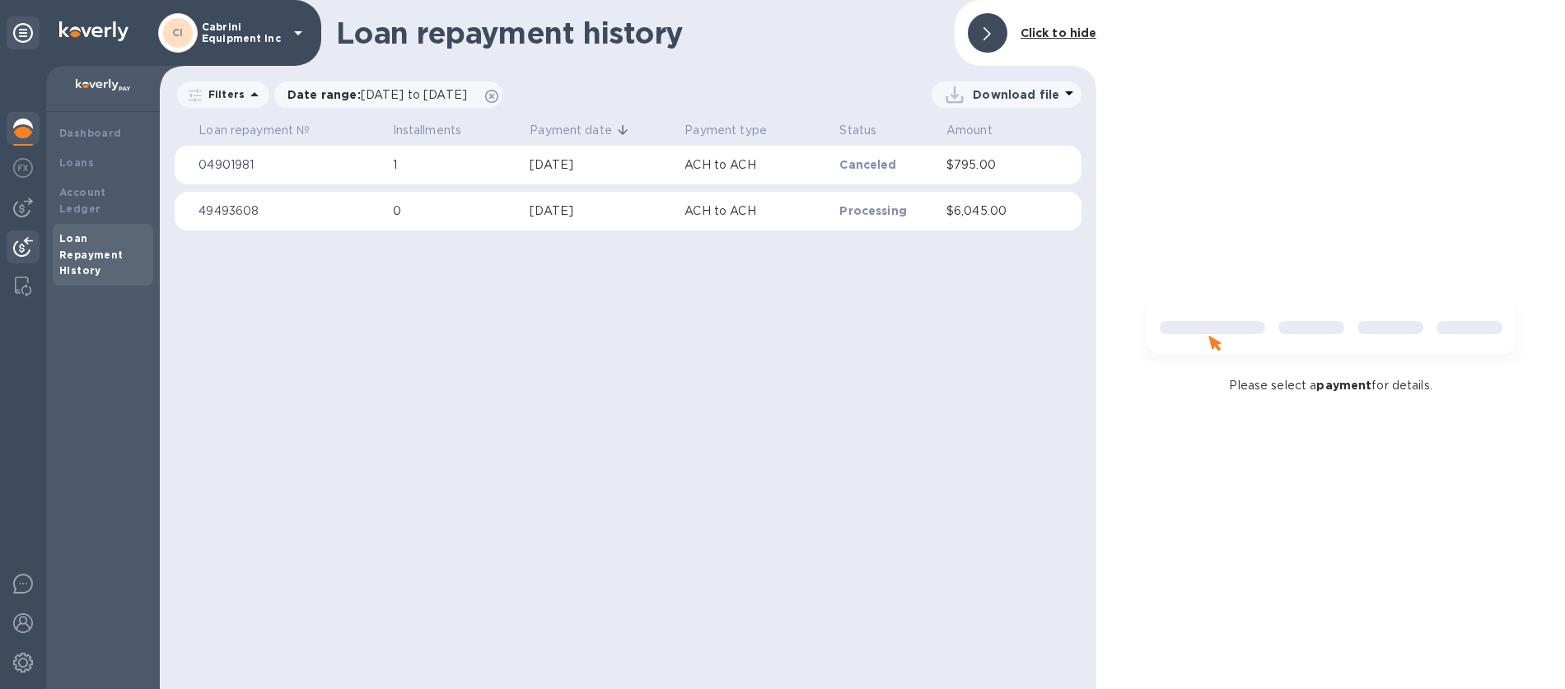
click at [28, 253] on img at bounding box center [23, 247] width 20 height 20
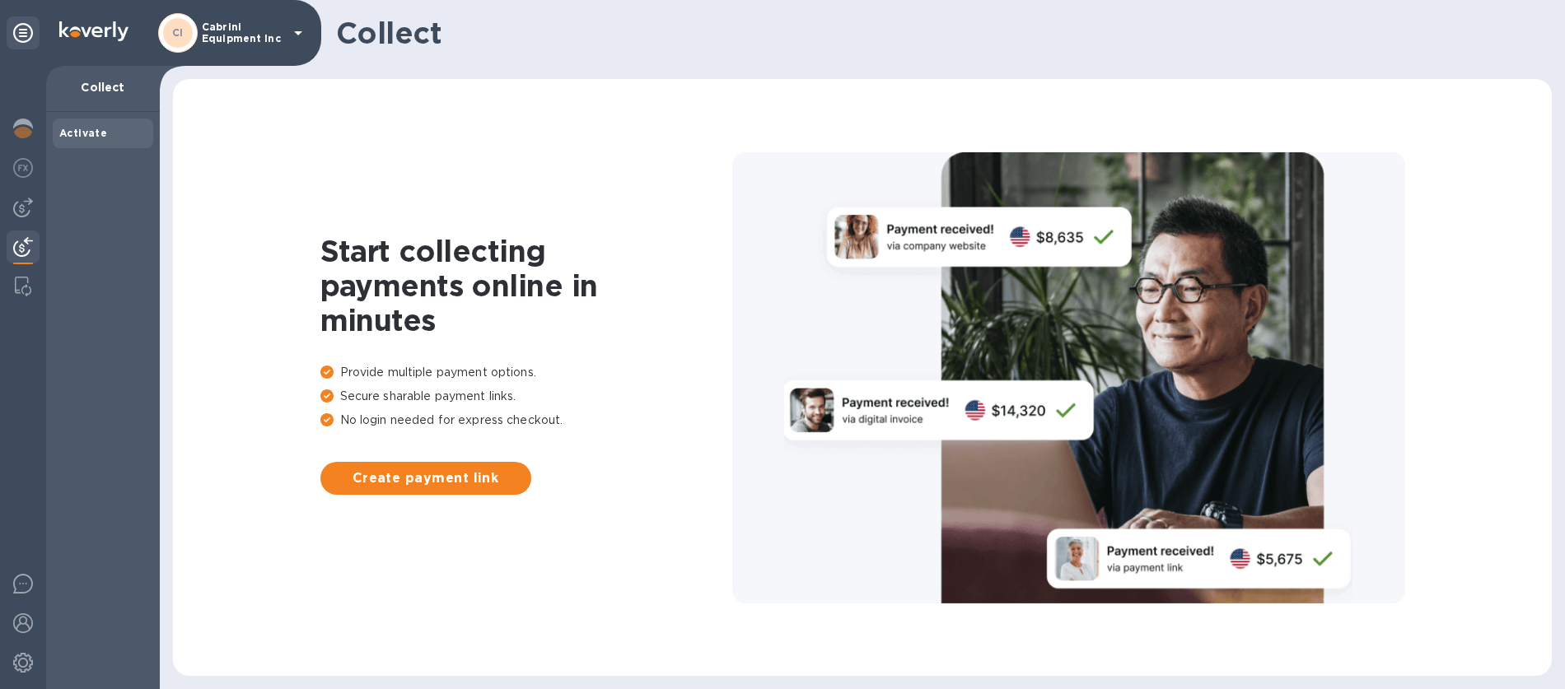
click at [28, 253] on img at bounding box center [23, 247] width 20 height 20
click at [25, 212] on img at bounding box center [23, 208] width 20 height 20
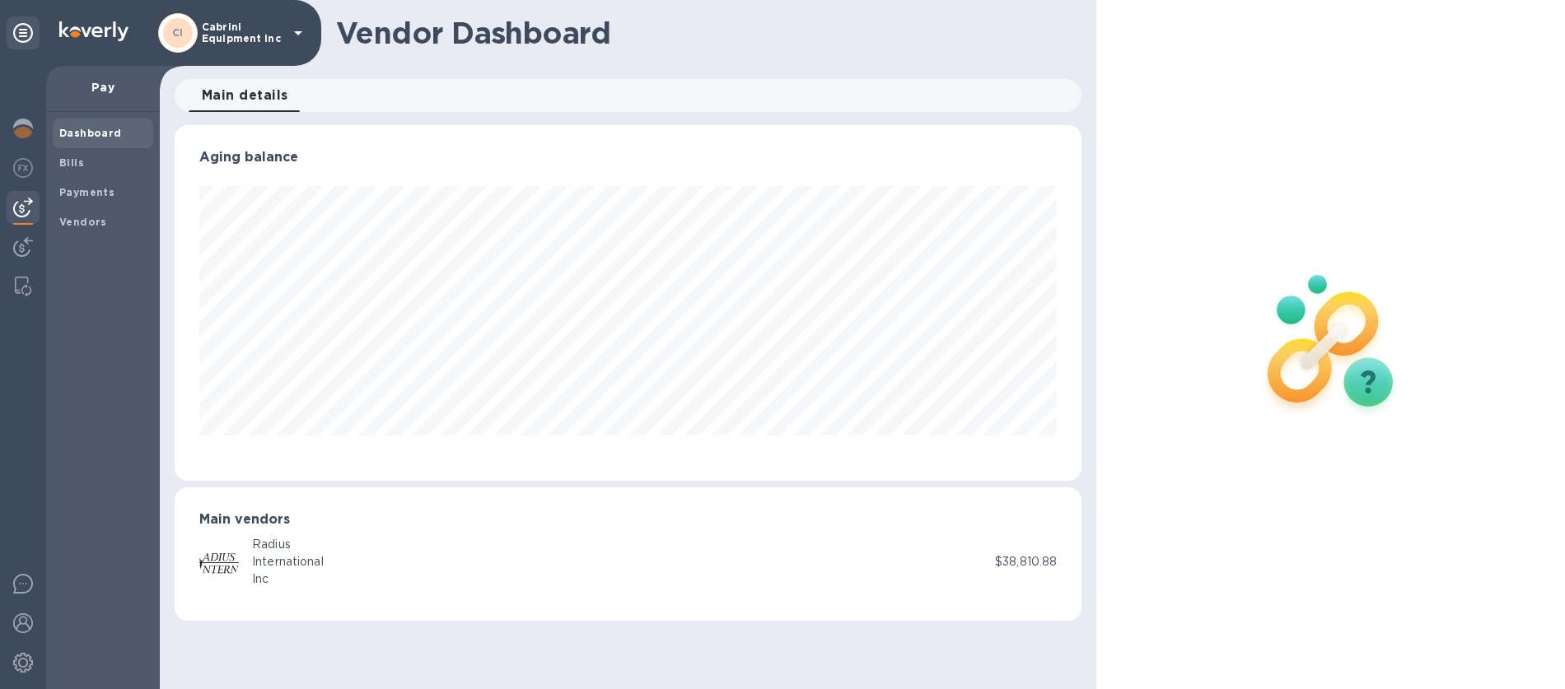
scroll to position [356, 907]
click at [72, 166] on b "Bills" at bounding box center [71, 162] width 25 height 12
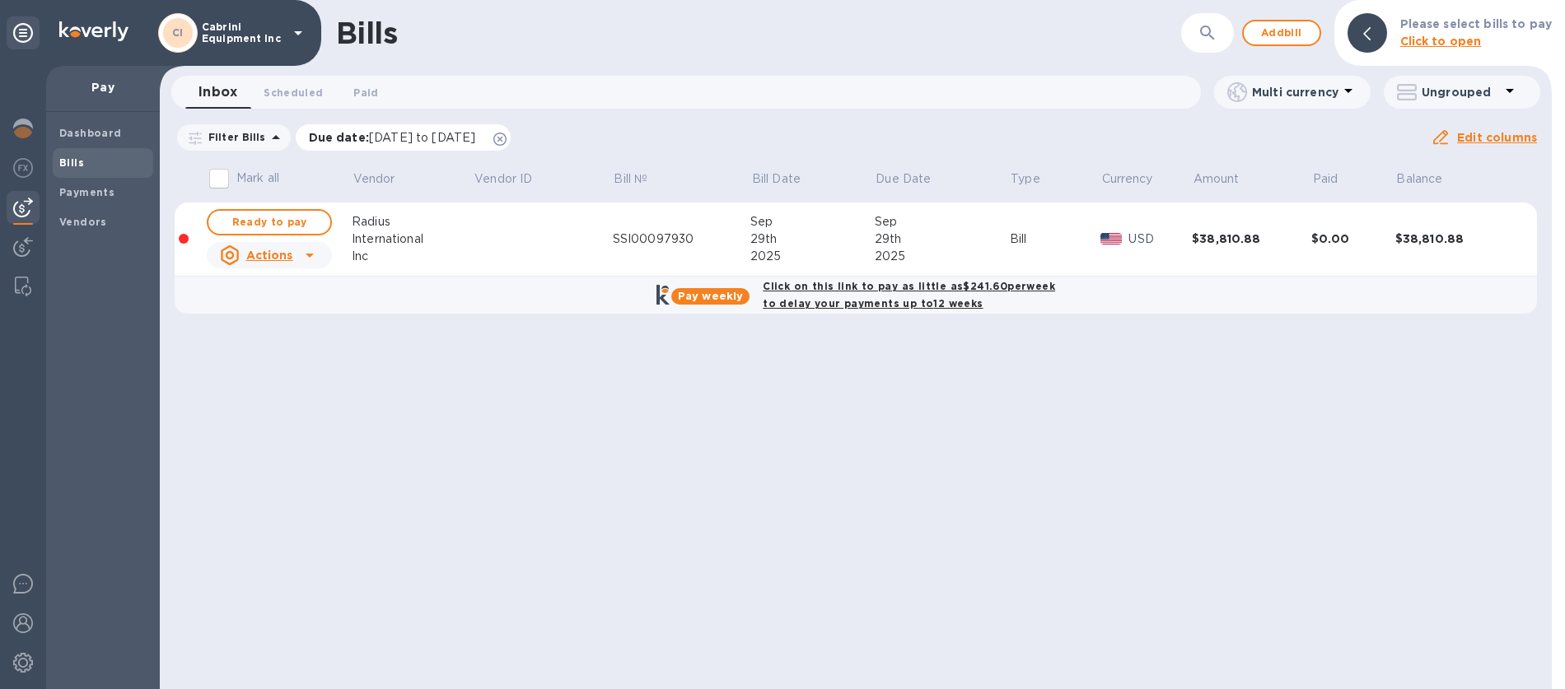
click at [331, 137] on p "Due date : 07/31/2025 to 11/28/2025" at bounding box center [396, 137] width 175 height 16
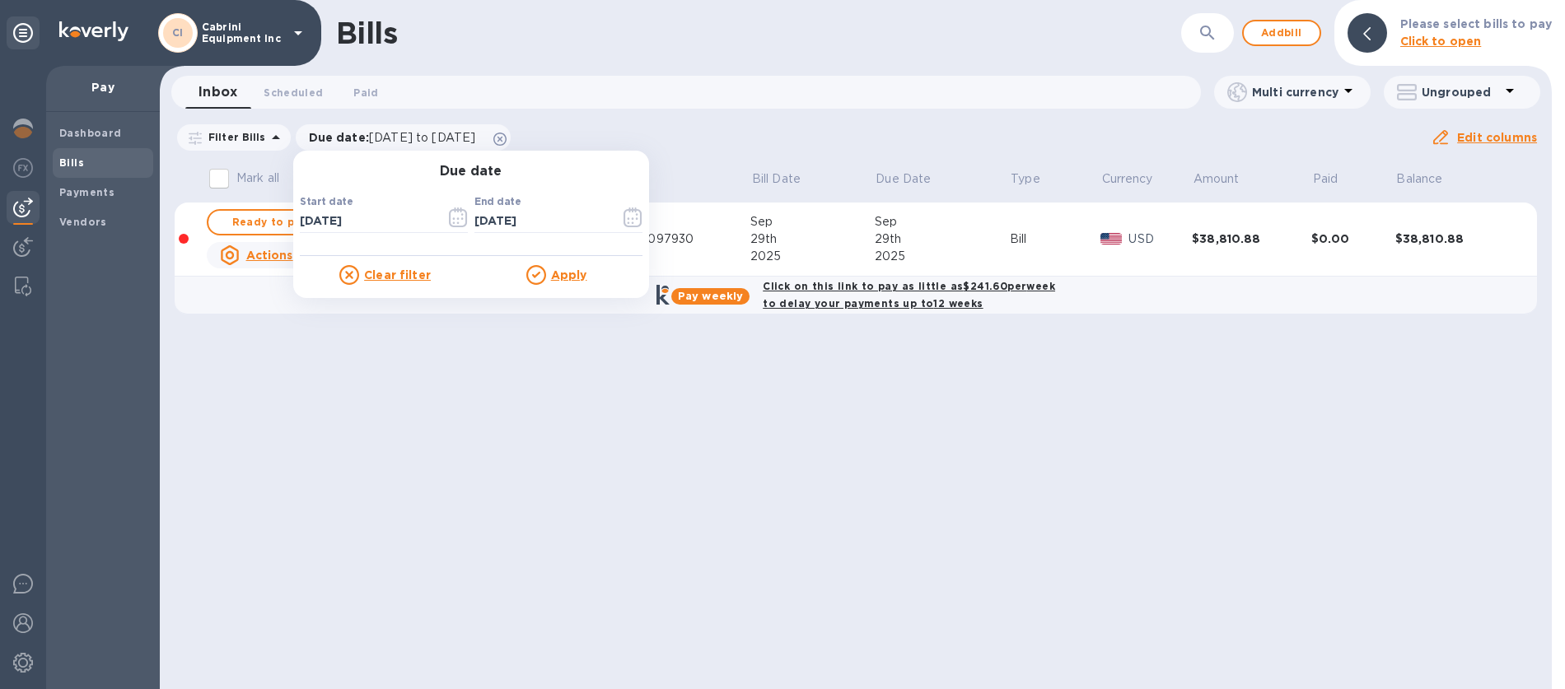
click at [670, 104] on div "Inbox 0 Scheduled 0 Paid 0" at bounding box center [692, 92] width 1015 height 33
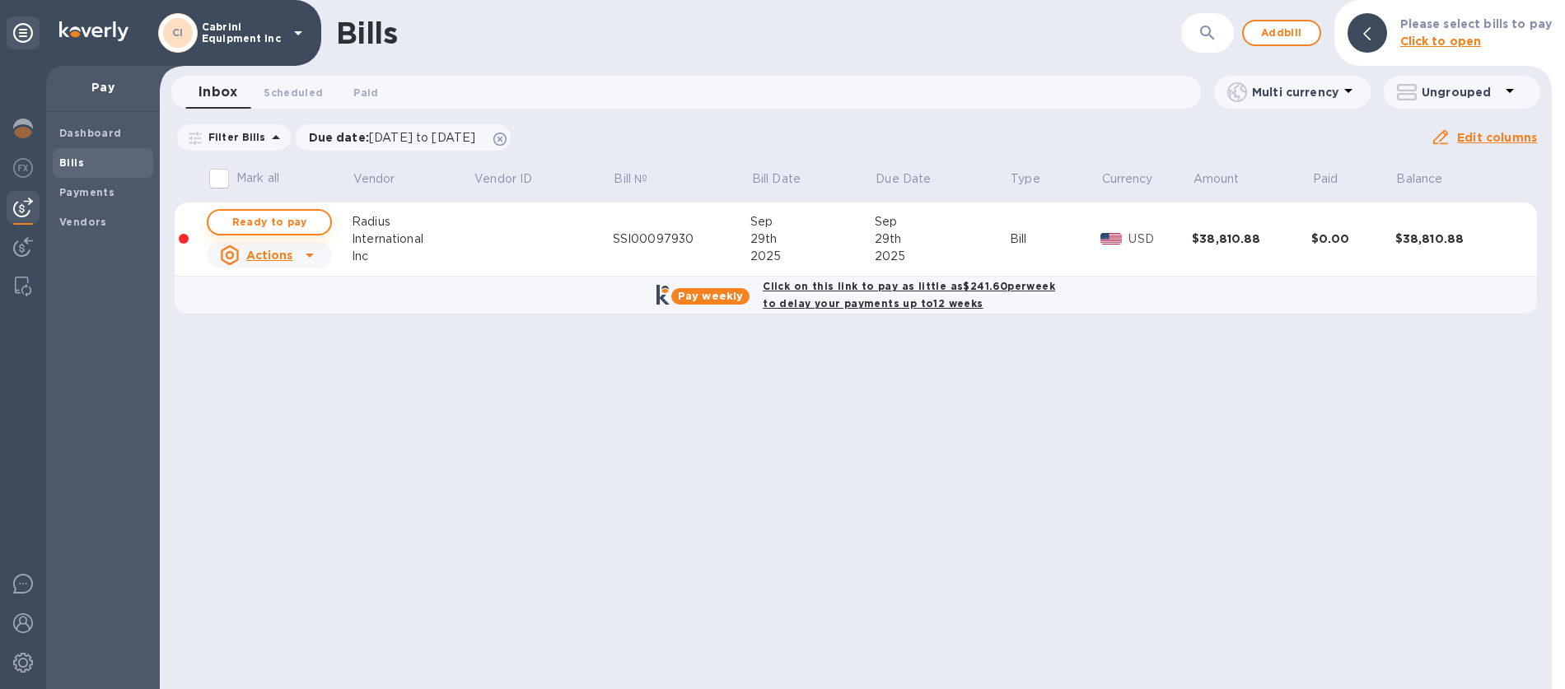
click at [291, 223] on span "Ready to pay" at bounding box center [270, 222] width 96 height 20
checkbox input "true"
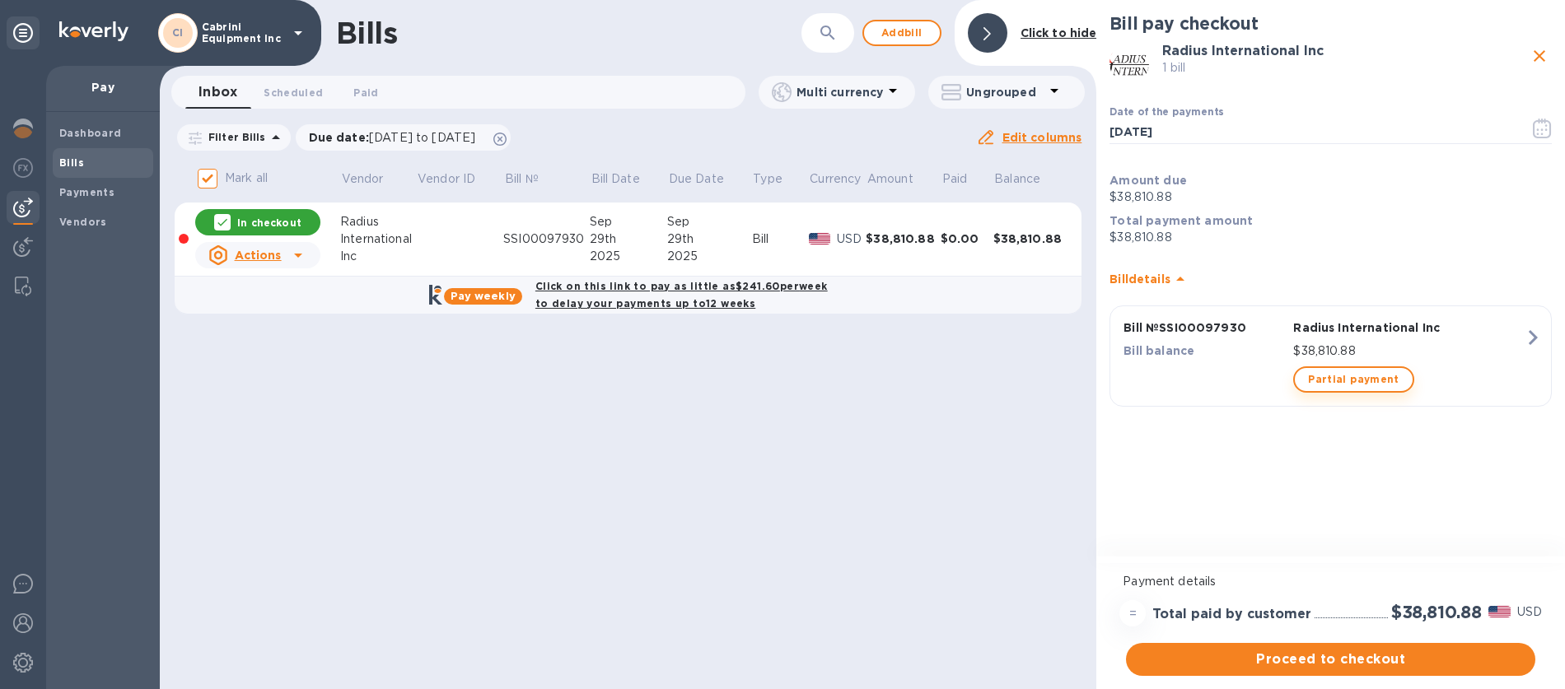
click at [1356, 383] on span "Partial payment" at bounding box center [1353, 380] width 91 height 20
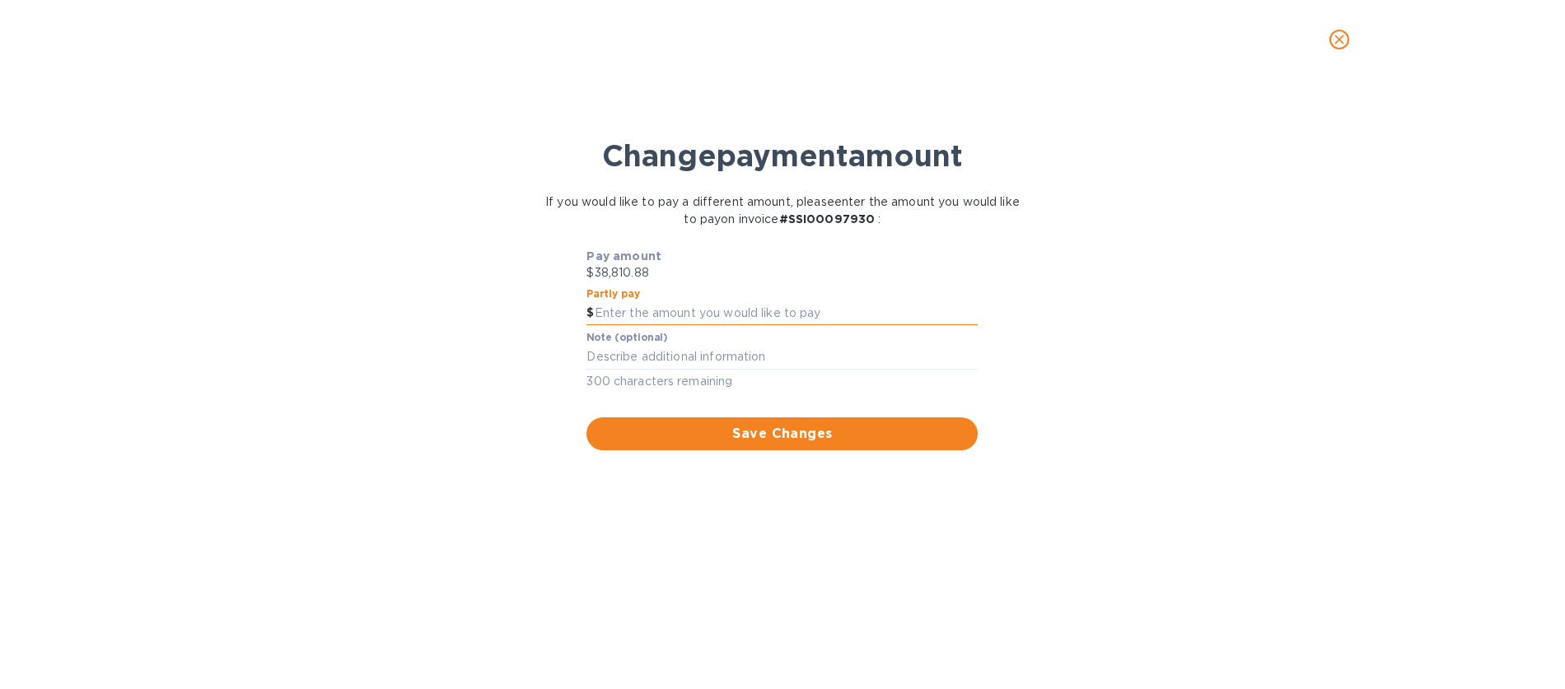
click at [627, 320] on input "text" at bounding box center [787, 313] width 384 height 25
type input "20,000.00"
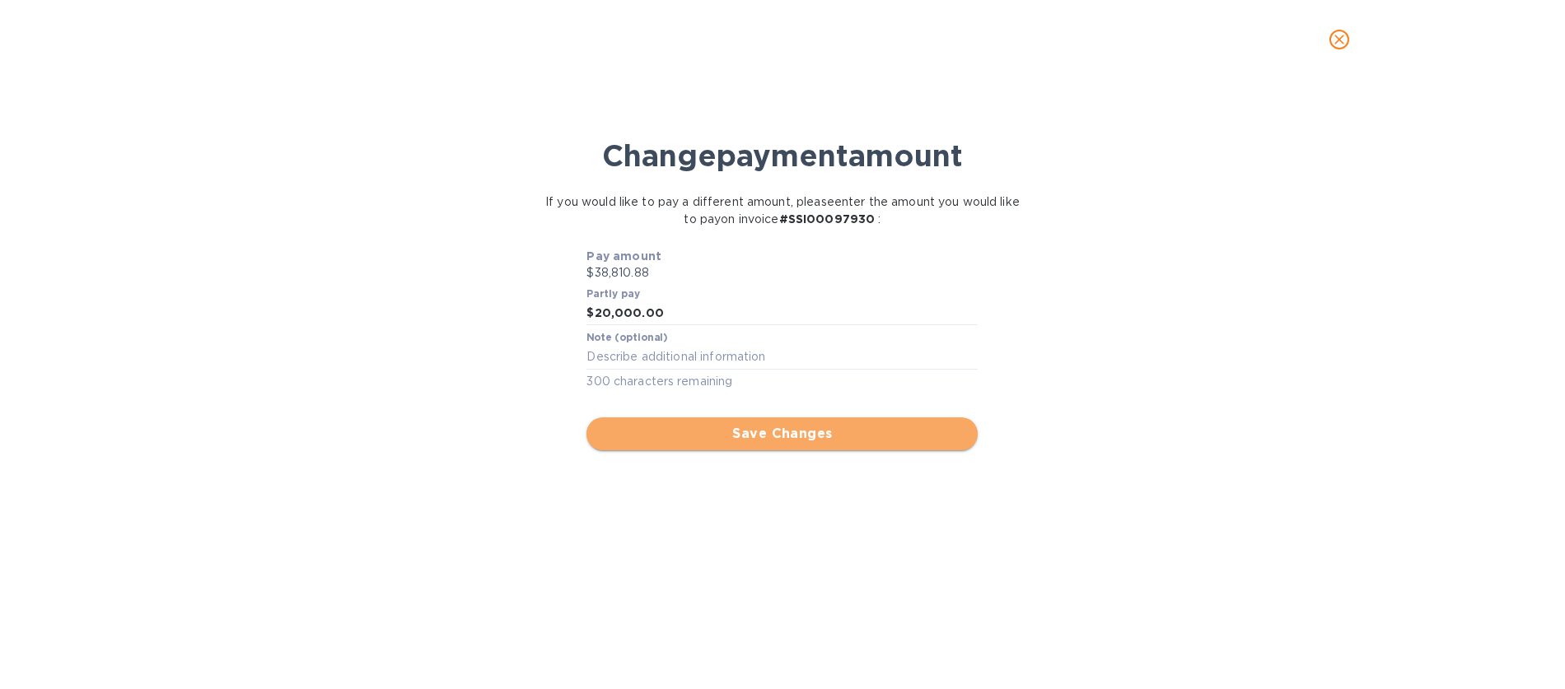
click at [769, 439] on span "Save Changes" at bounding box center [781, 434] width 365 height 20
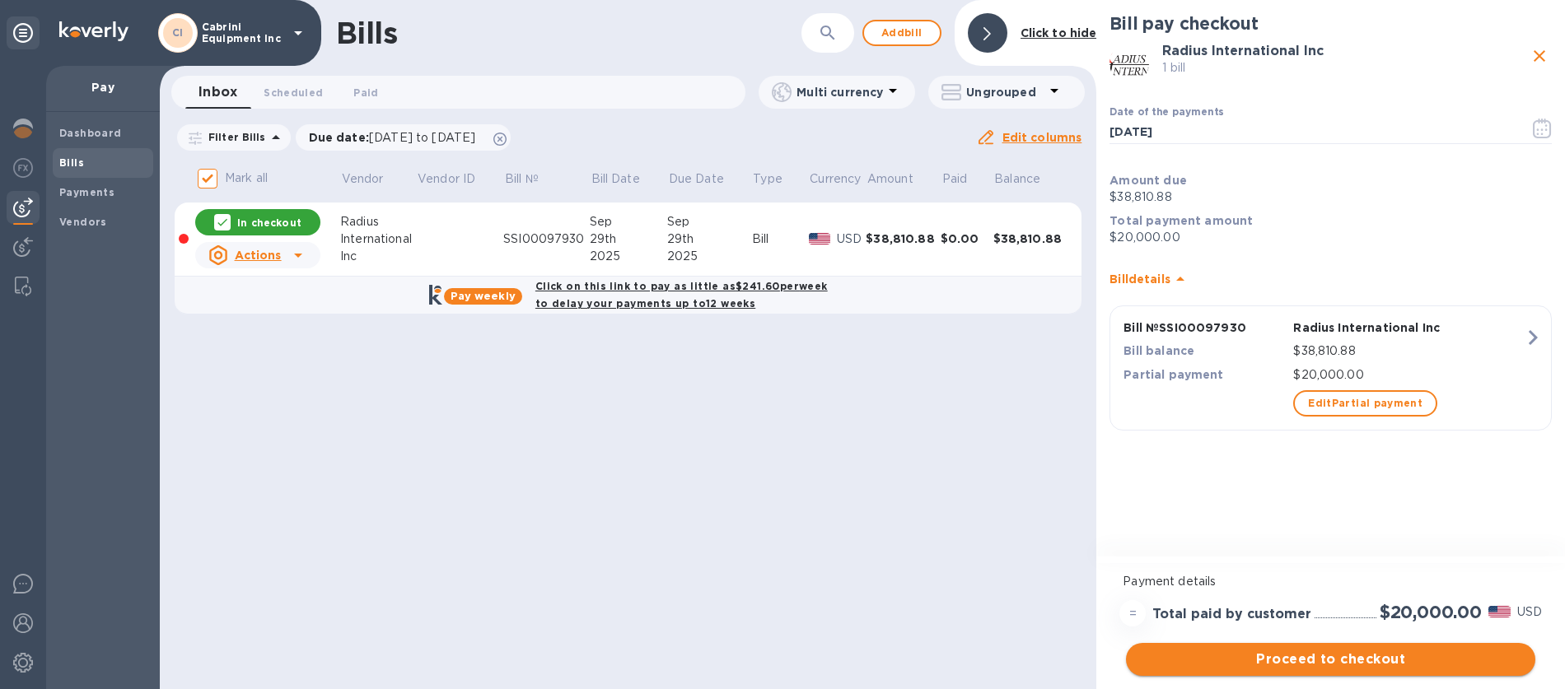
click at [1313, 664] on span "Proceed to checkout" at bounding box center [1330, 660] width 383 height 20
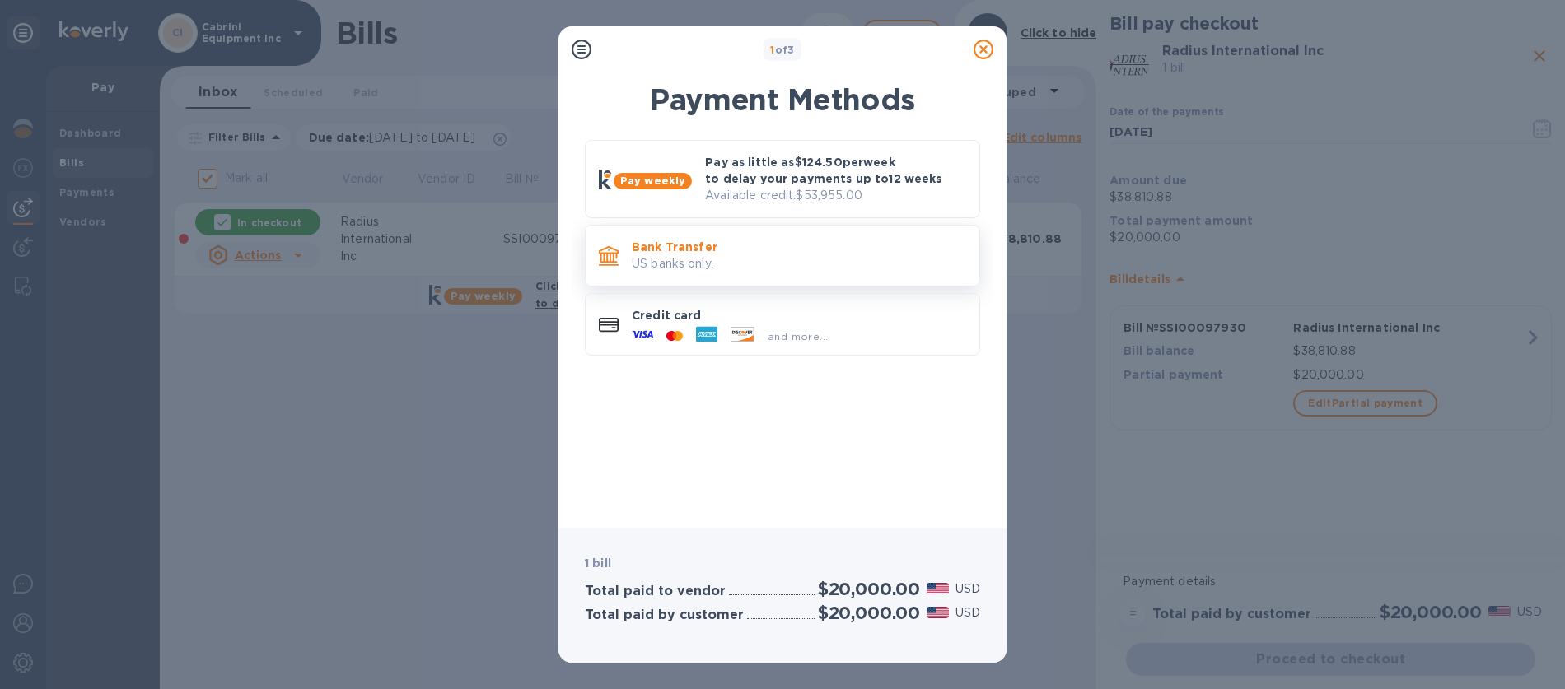
click at [701, 259] on p "US banks only." at bounding box center [799, 263] width 334 height 17
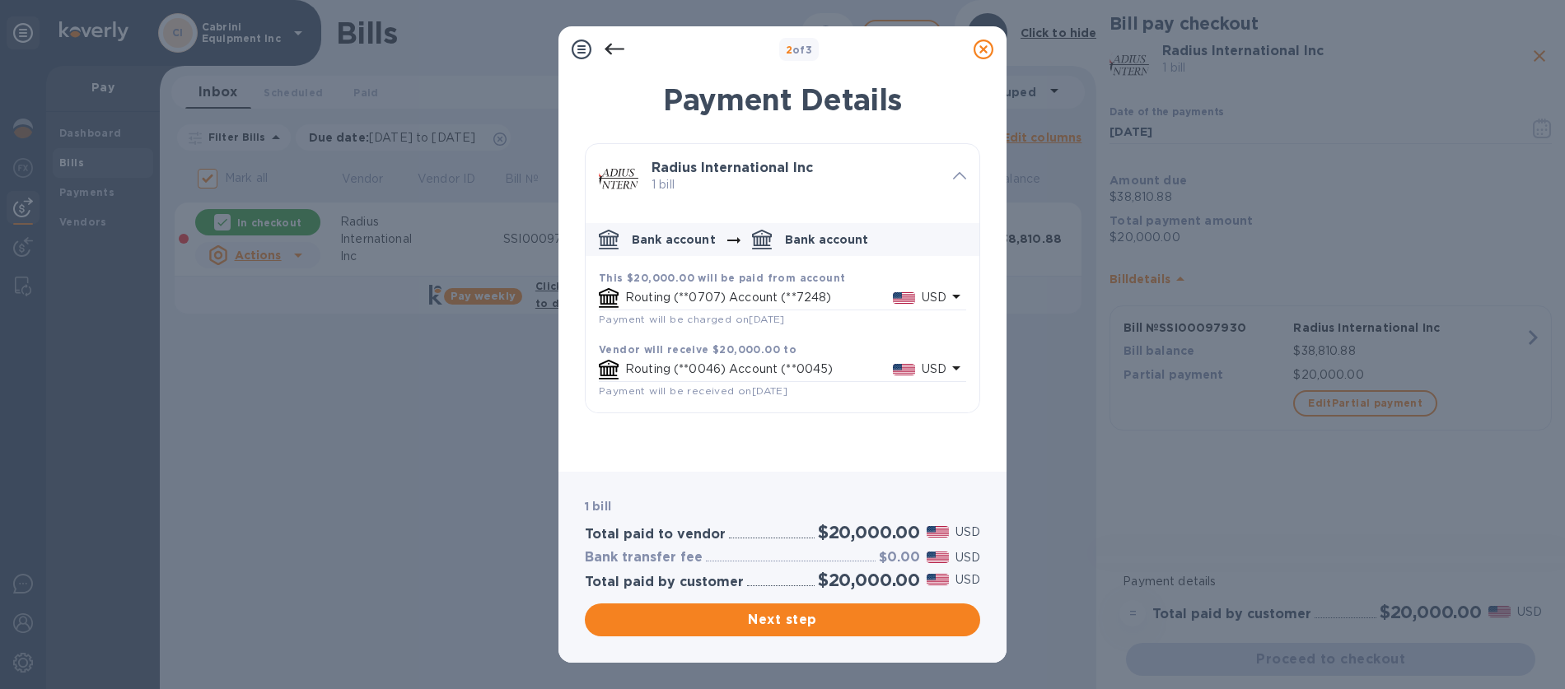
click at [884, 303] on p "Routing (**0707) Account (**7248)" at bounding box center [759, 297] width 268 height 17
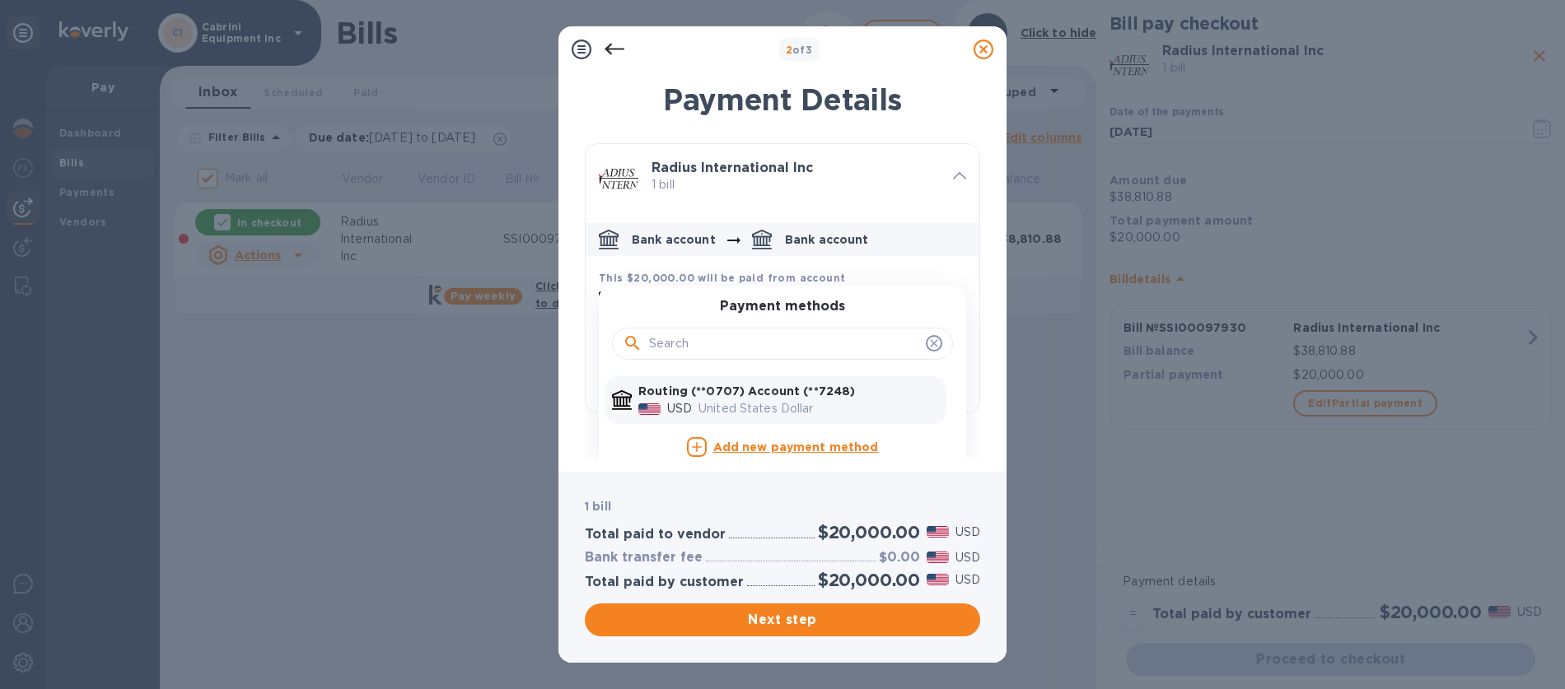
scroll to position [12, 0]
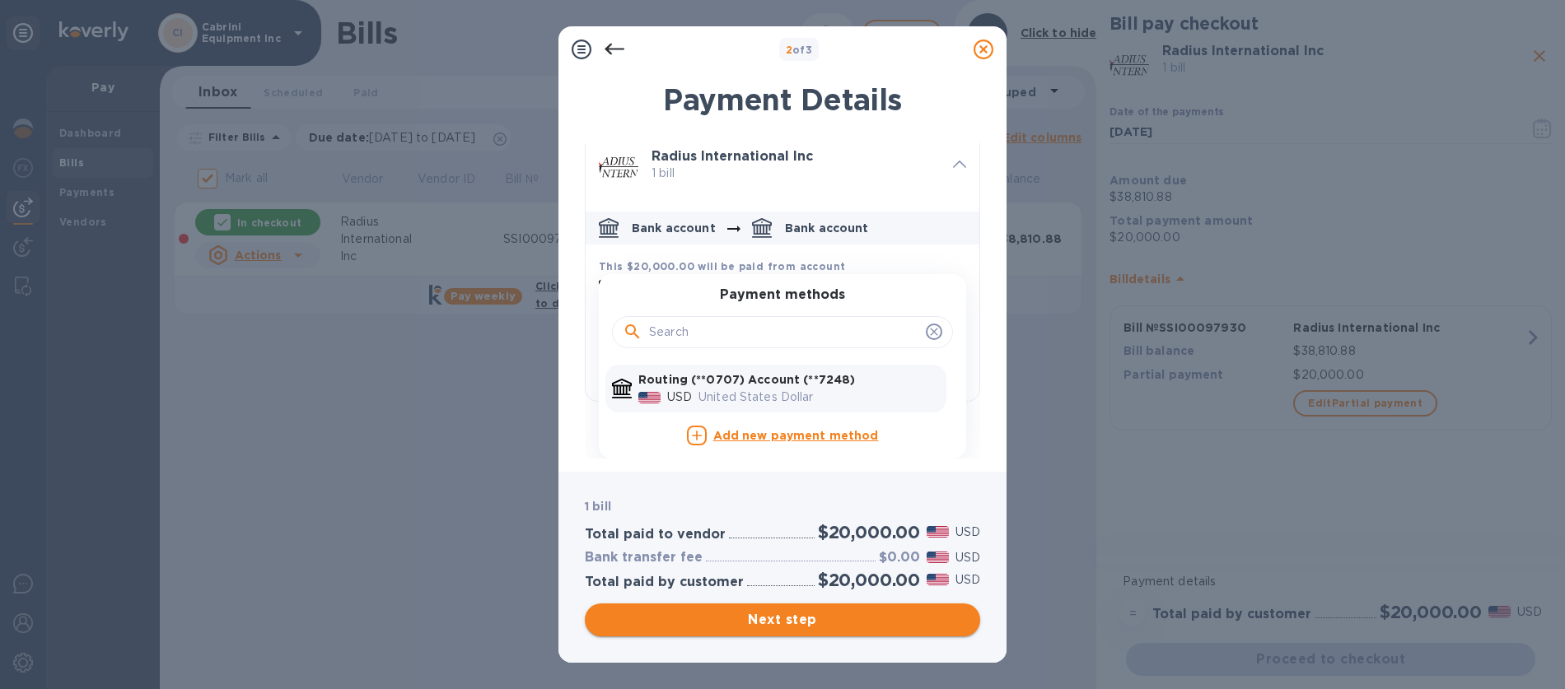
click at [802, 618] on span "Next step" at bounding box center [782, 620] width 369 height 20
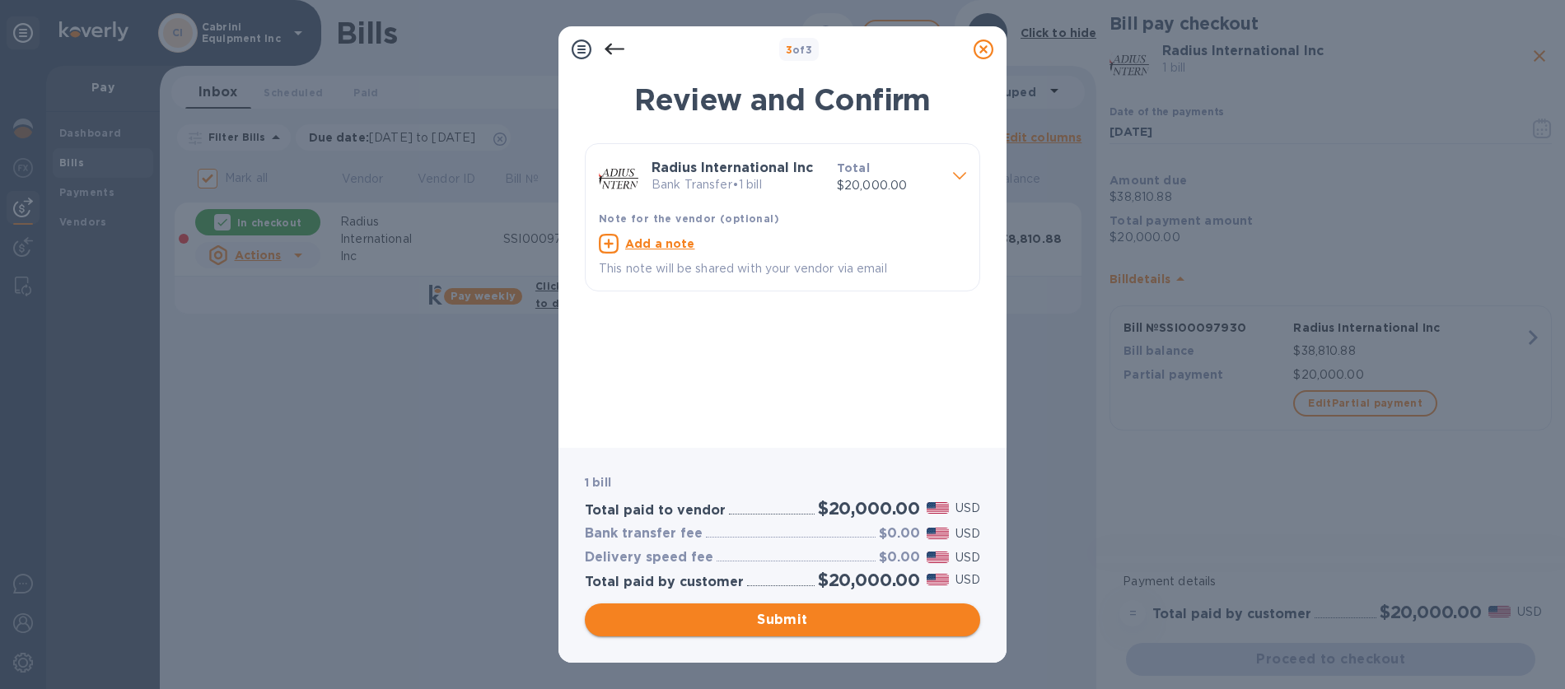
click at [756, 622] on span "Submit" at bounding box center [782, 620] width 369 height 20
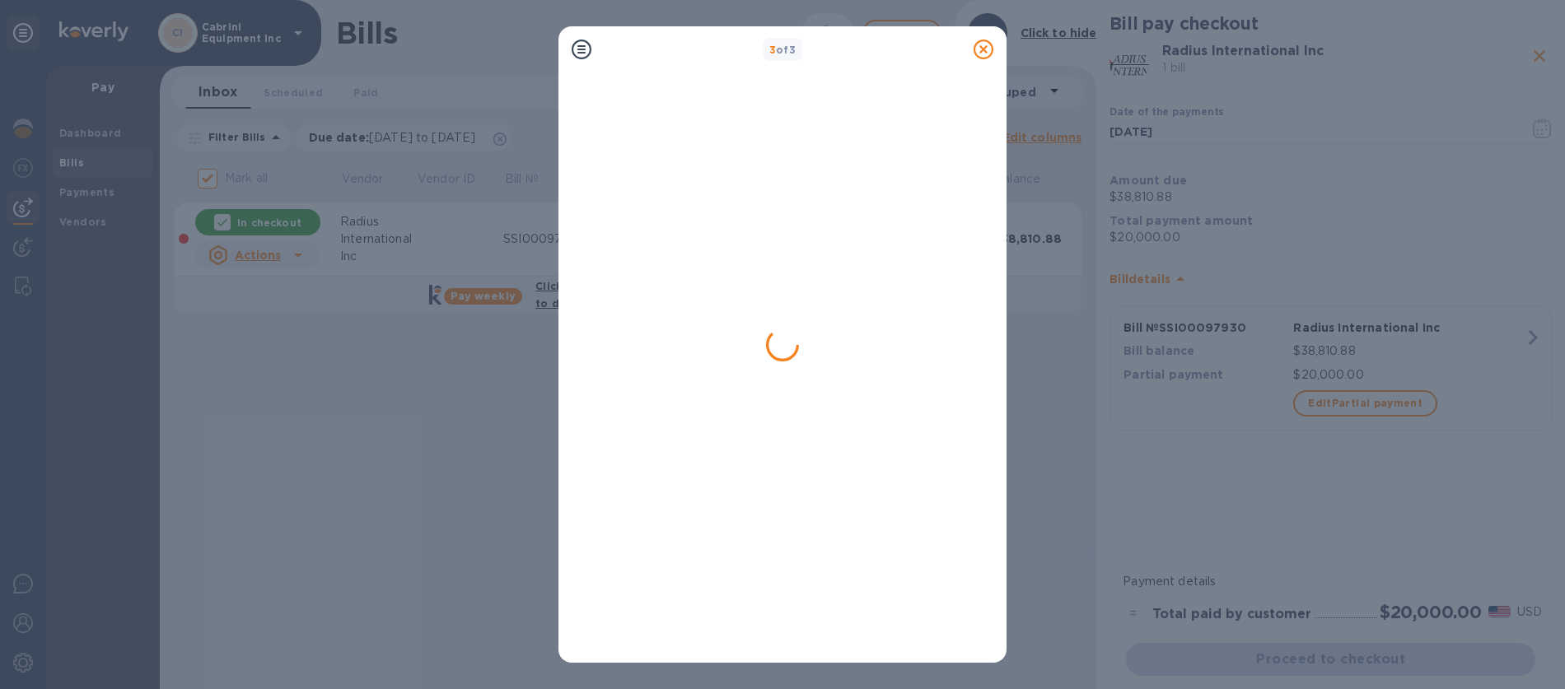
checkbox input "false"
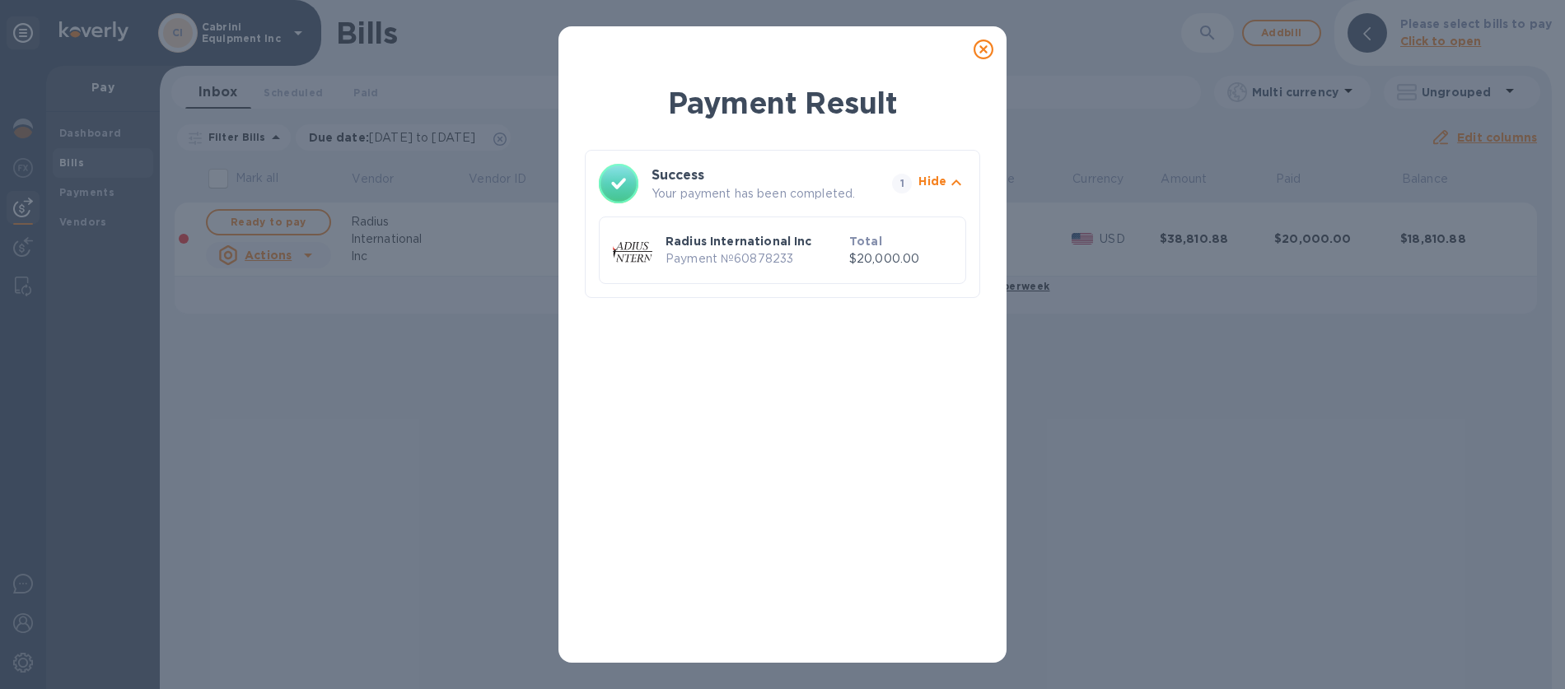
click at [981, 49] on icon at bounding box center [983, 50] width 20 height 20
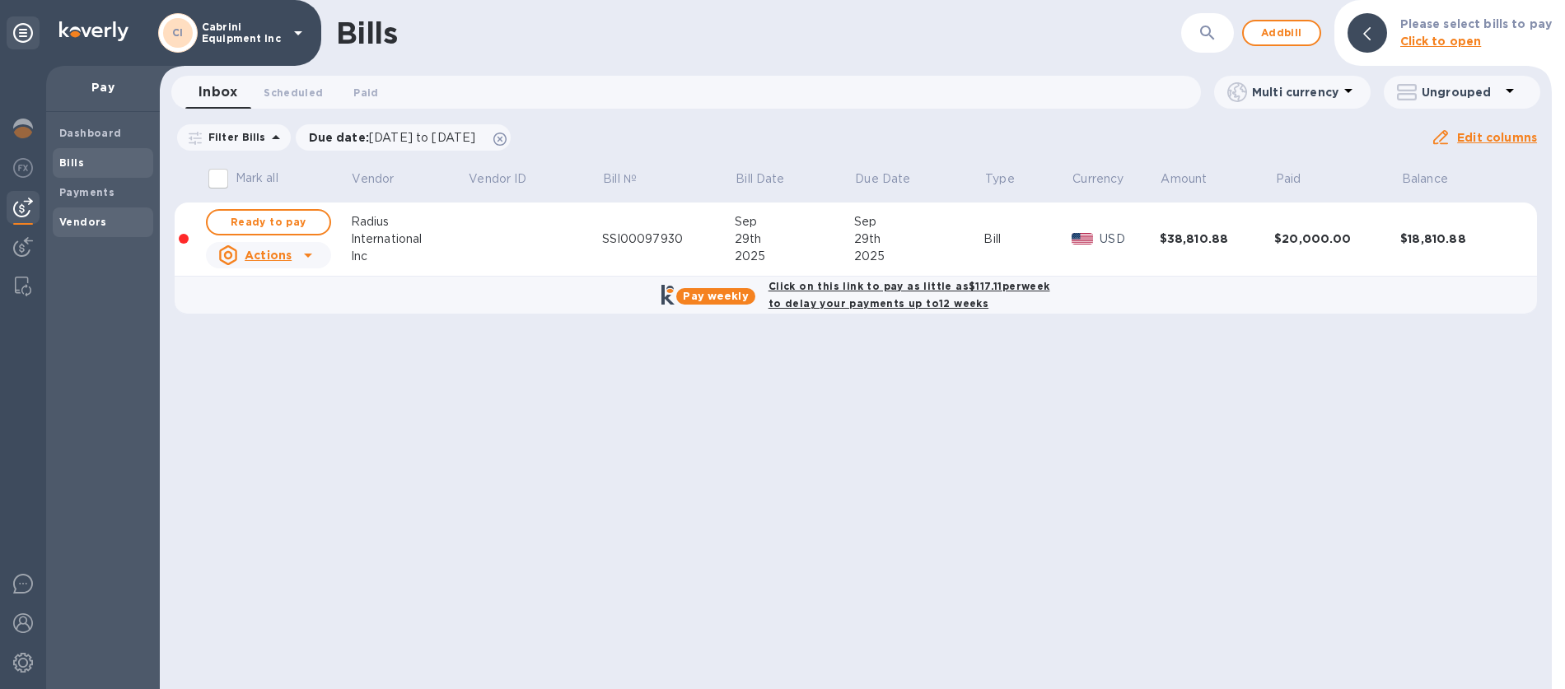
click at [68, 222] on b "Vendors" at bounding box center [83, 222] width 48 height 12
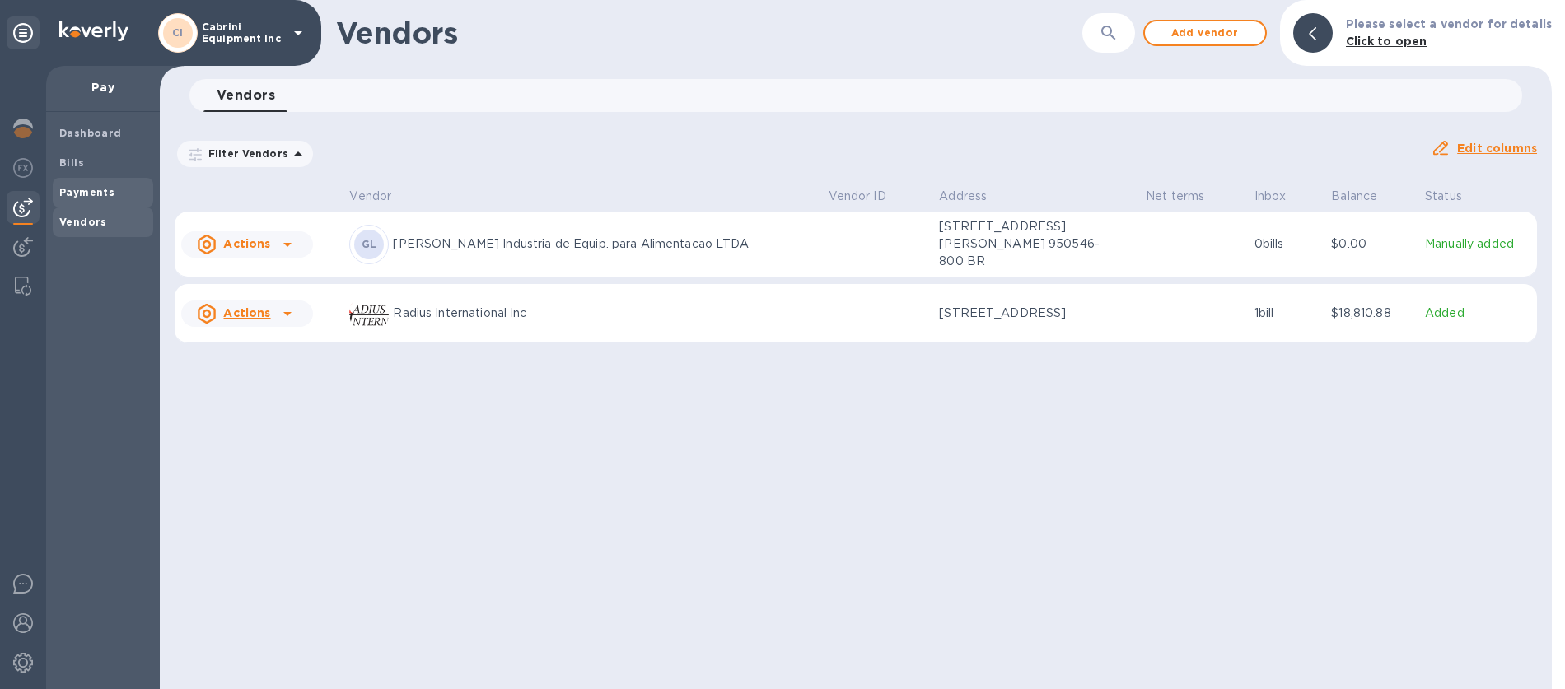
click at [72, 194] on b "Payments" at bounding box center [86, 192] width 55 height 12
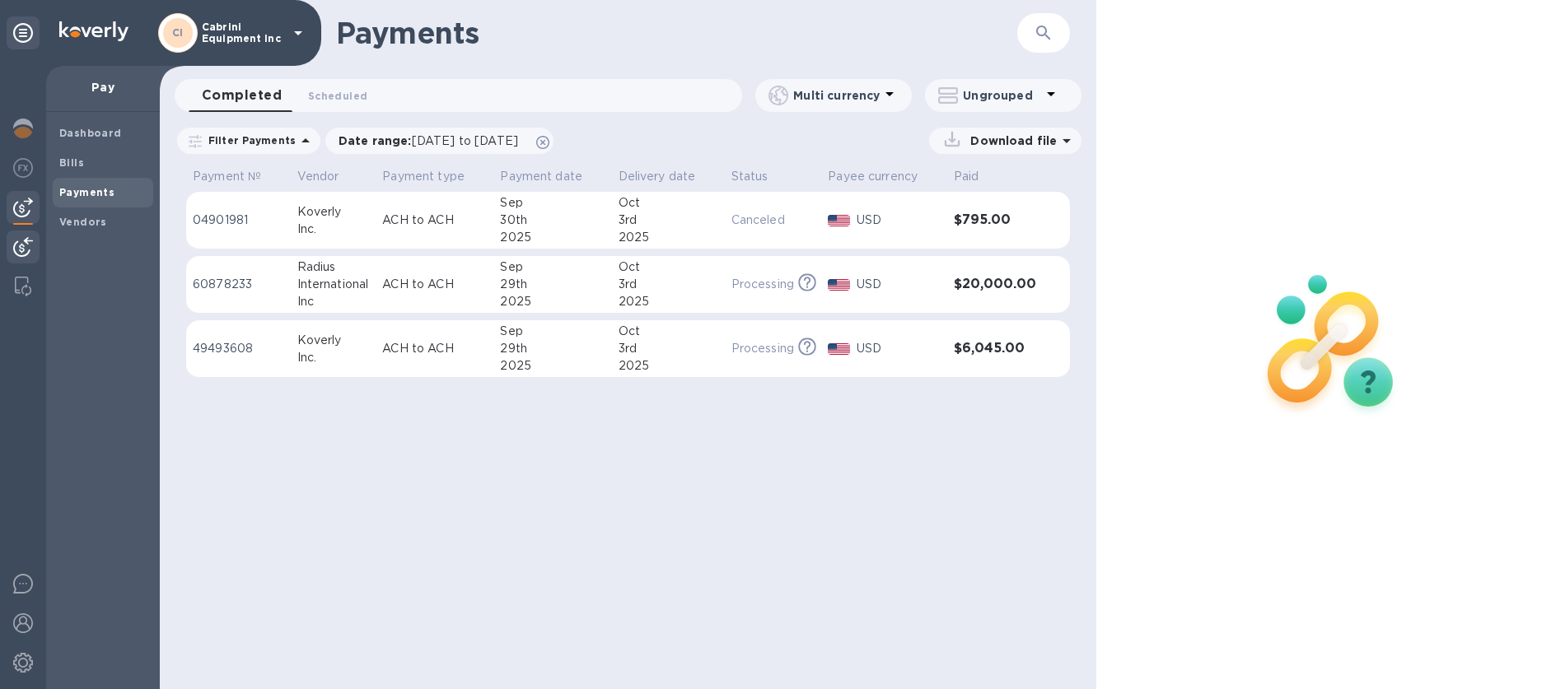
click at [17, 244] on img at bounding box center [23, 247] width 20 height 20
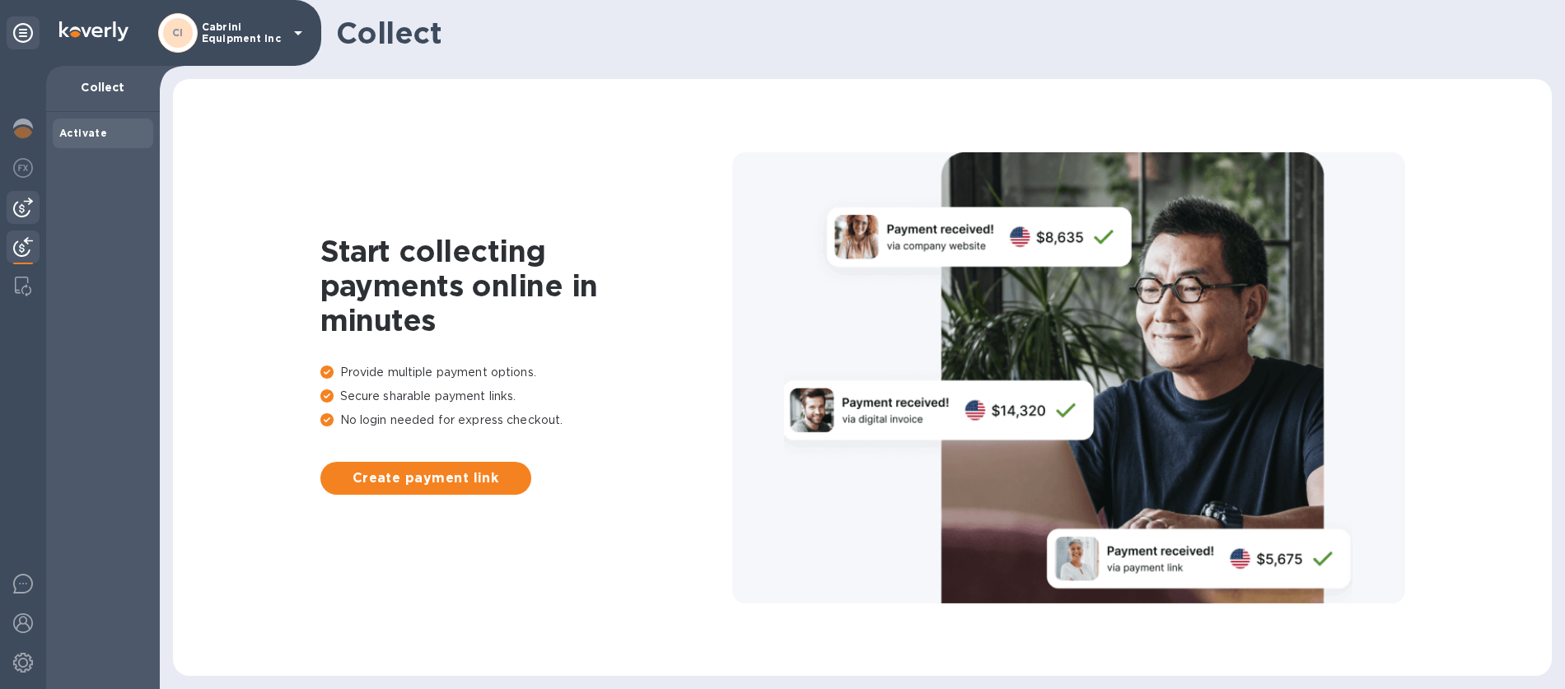
click at [22, 207] on img at bounding box center [23, 208] width 20 height 20
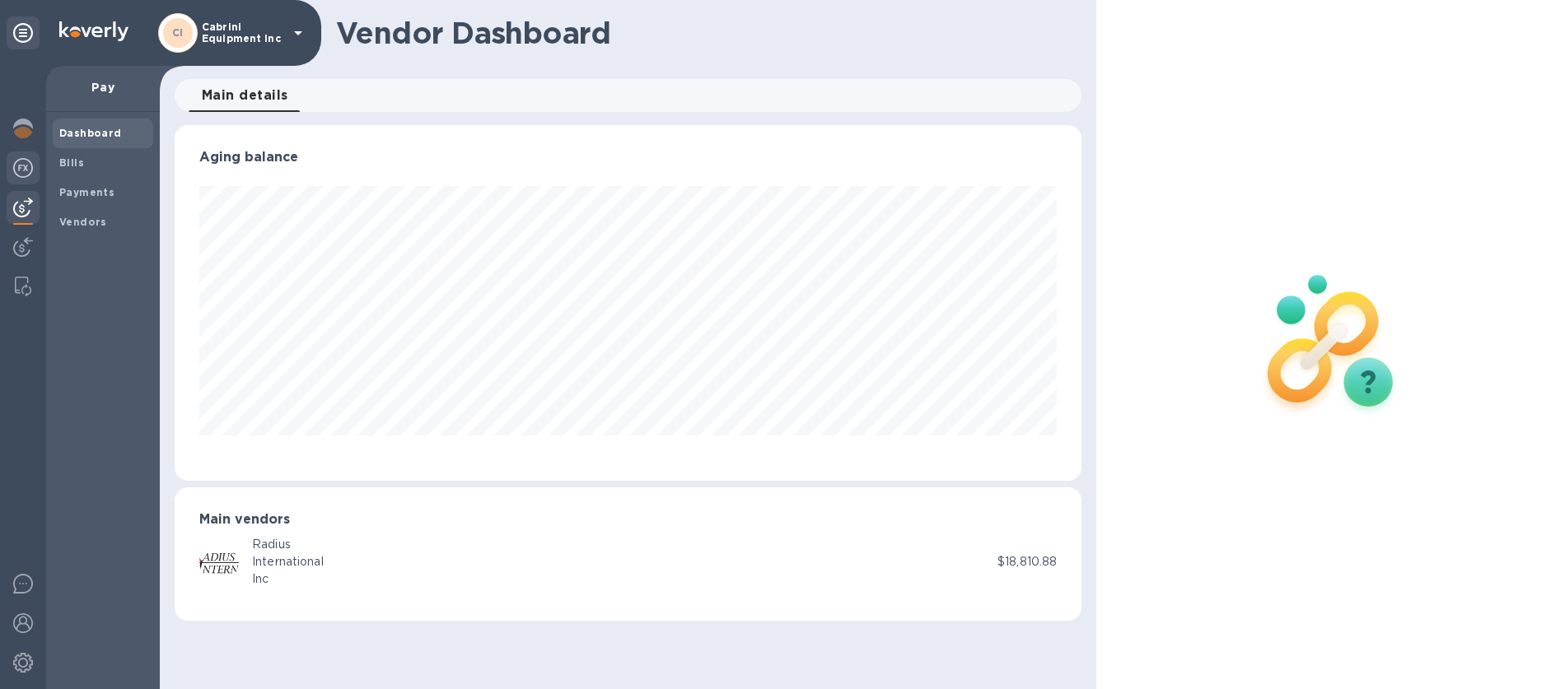
scroll to position [356, 907]
click at [73, 189] on b "Payments" at bounding box center [86, 192] width 55 height 12
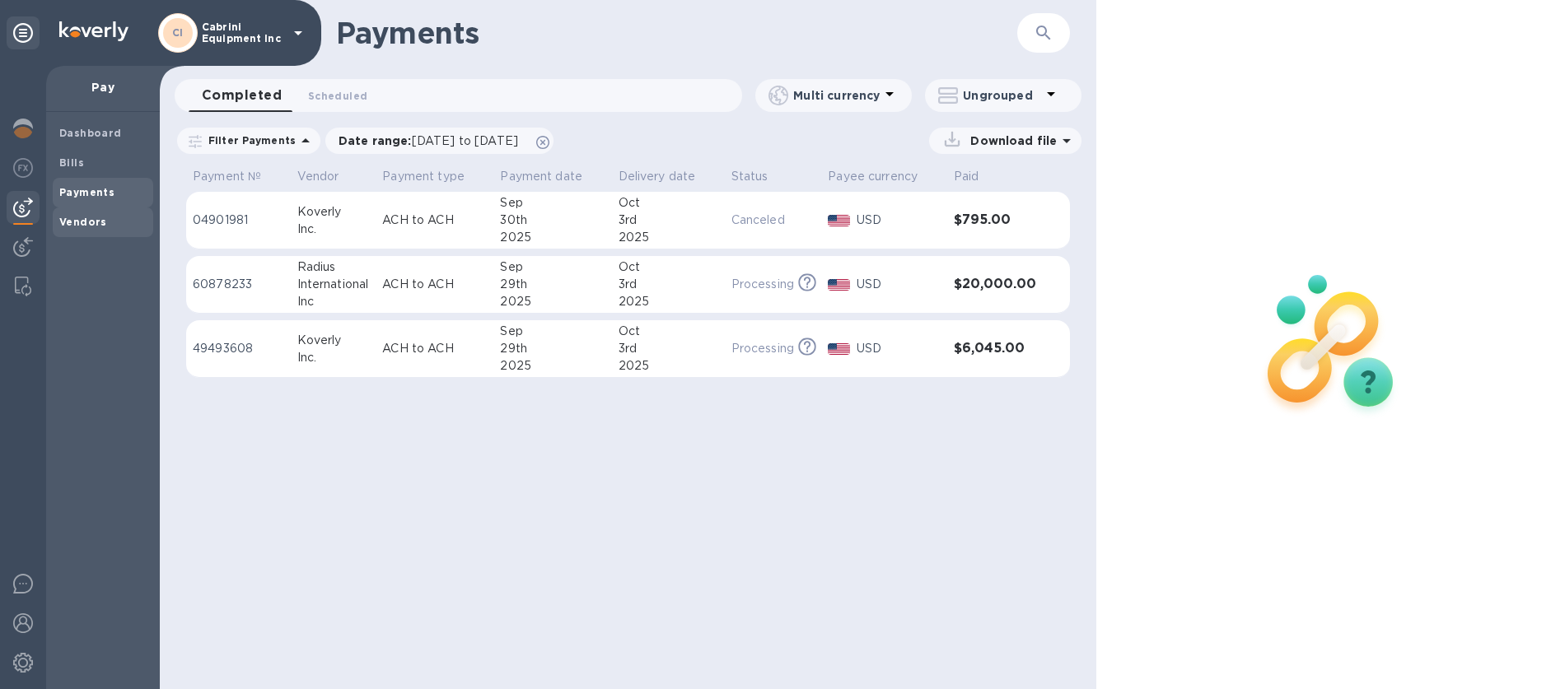
click at [77, 222] on b "Vendors" at bounding box center [83, 222] width 48 height 12
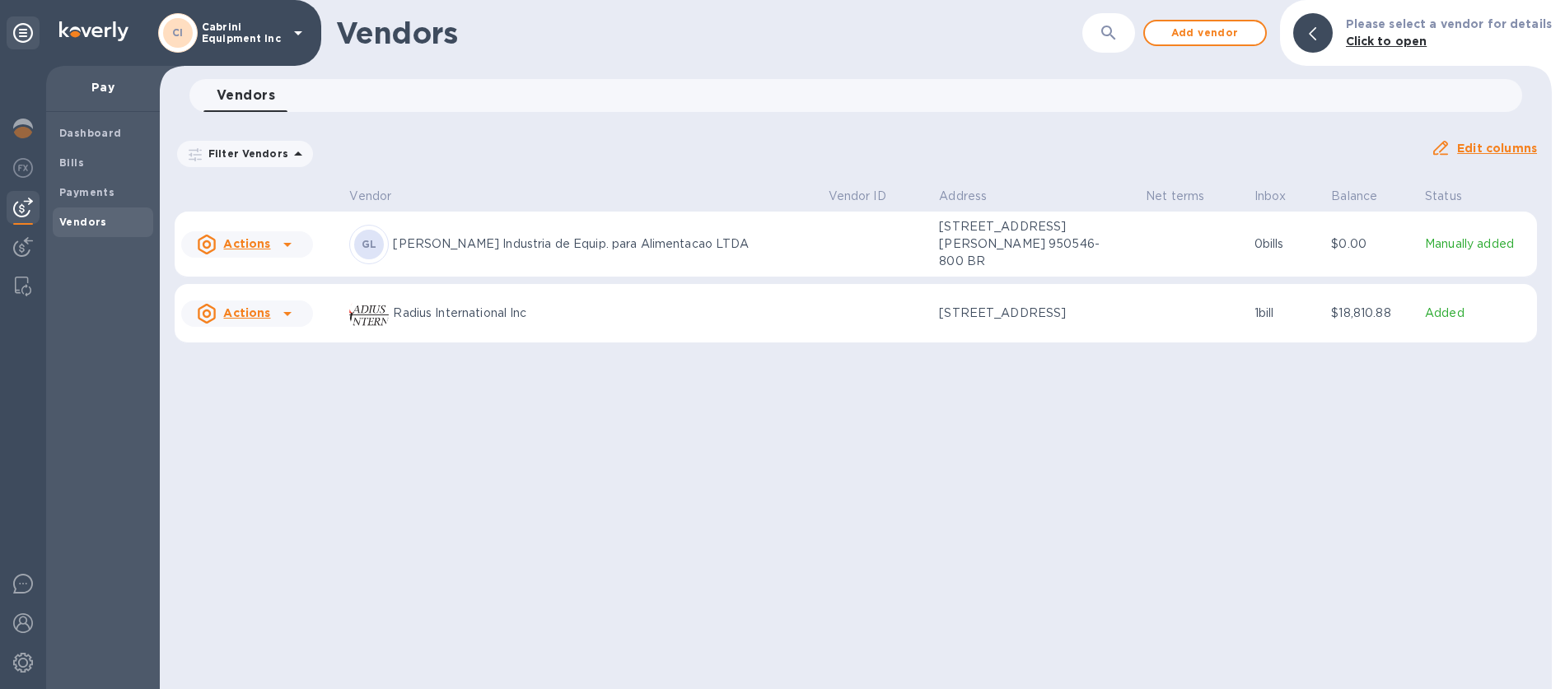
click at [1332, 40] on div at bounding box center [1313, 33] width 40 height 40
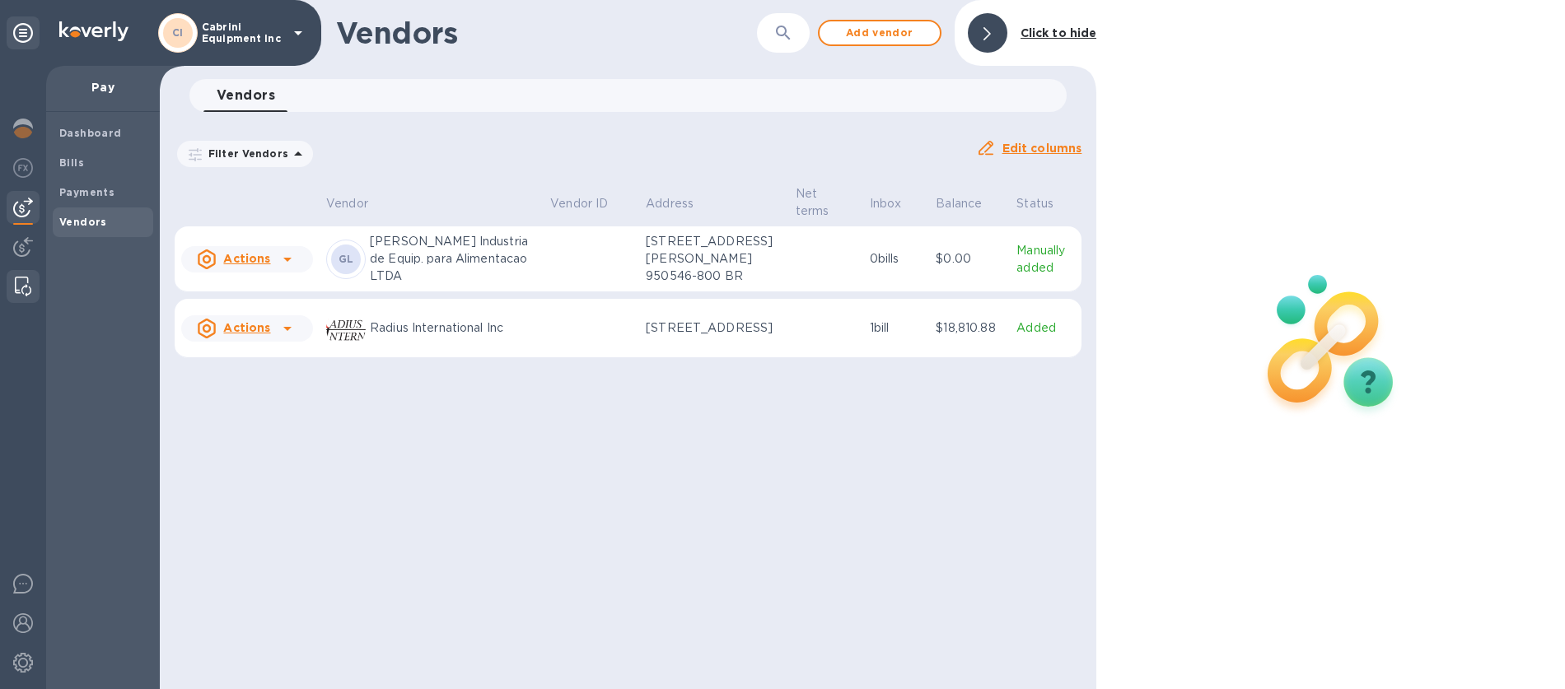
click at [20, 289] on img at bounding box center [23, 287] width 16 height 20
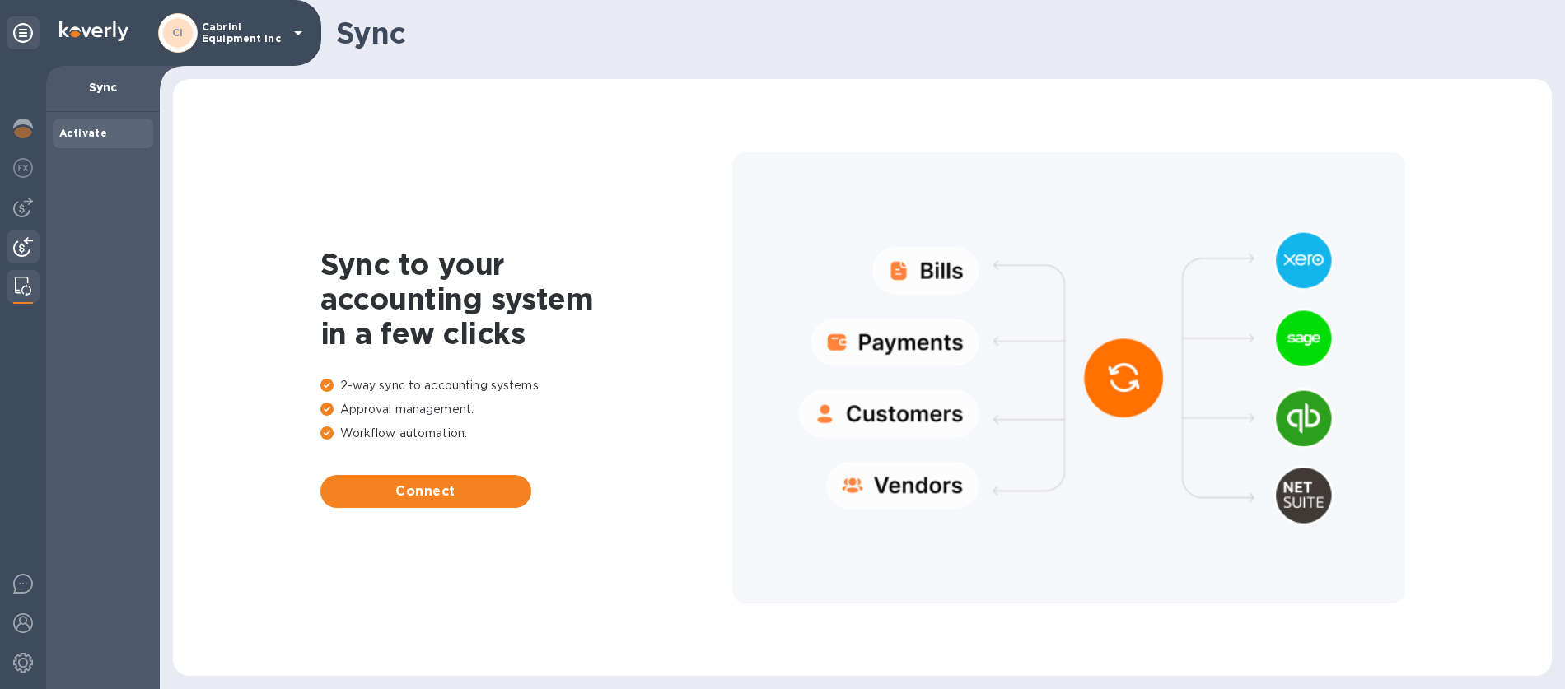
click at [18, 248] on img at bounding box center [23, 247] width 20 height 20
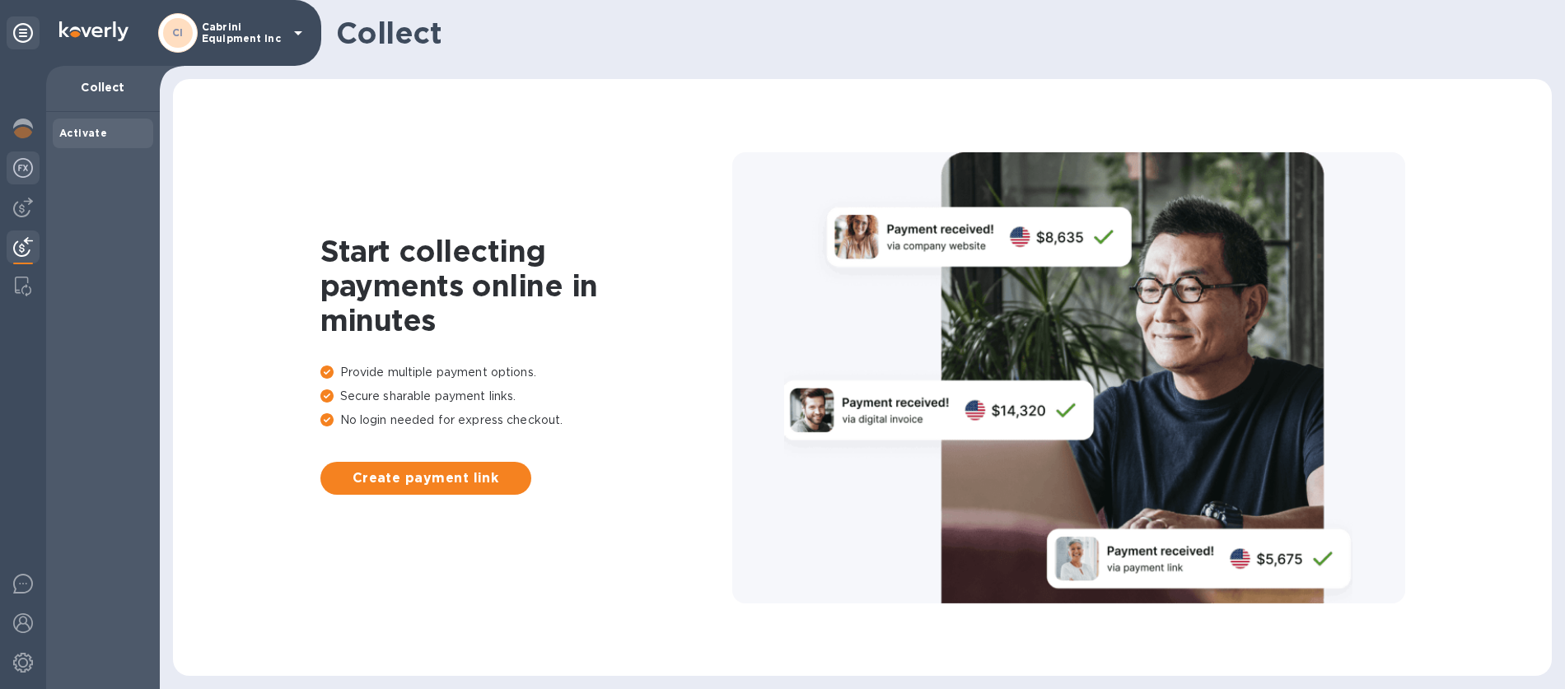
click at [20, 171] on img at bounding box center [23, 168] width 20 height 20
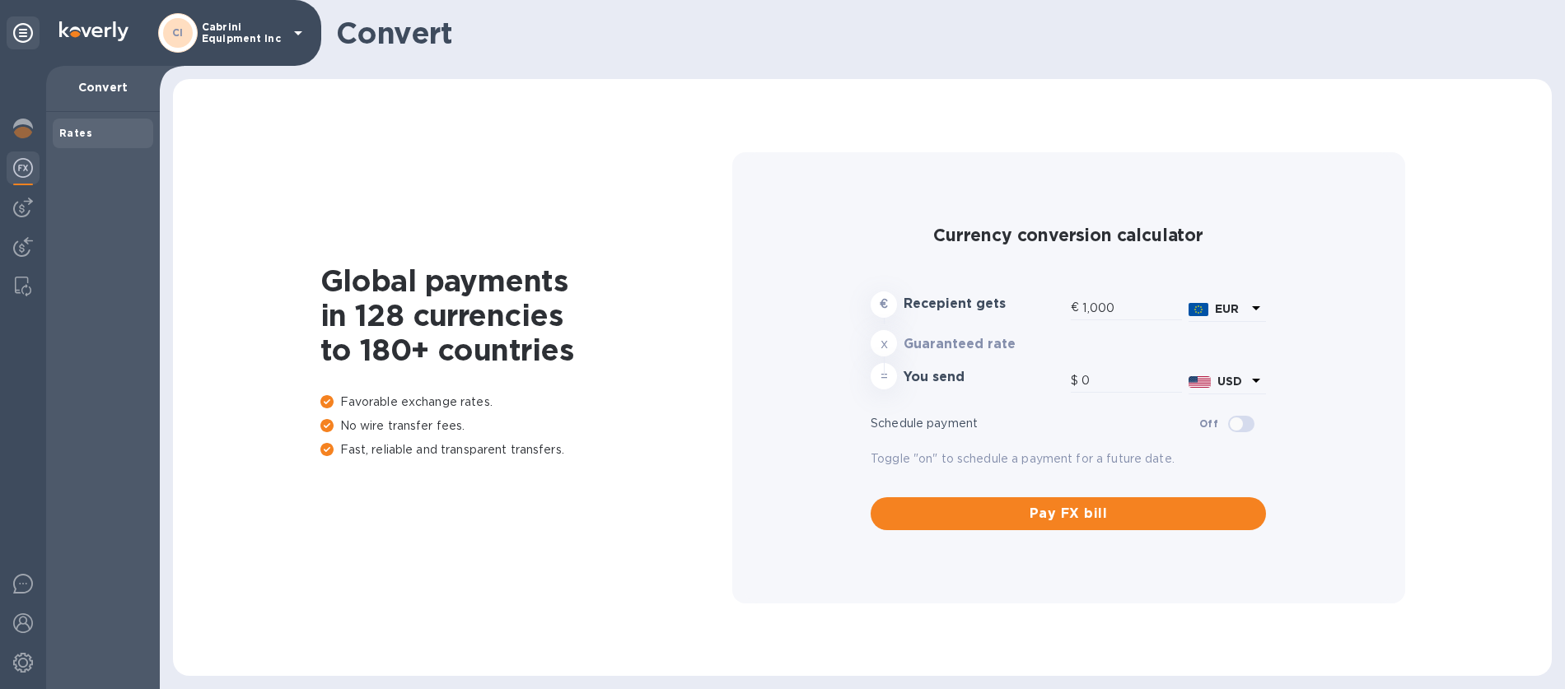
type input "1,179.58"
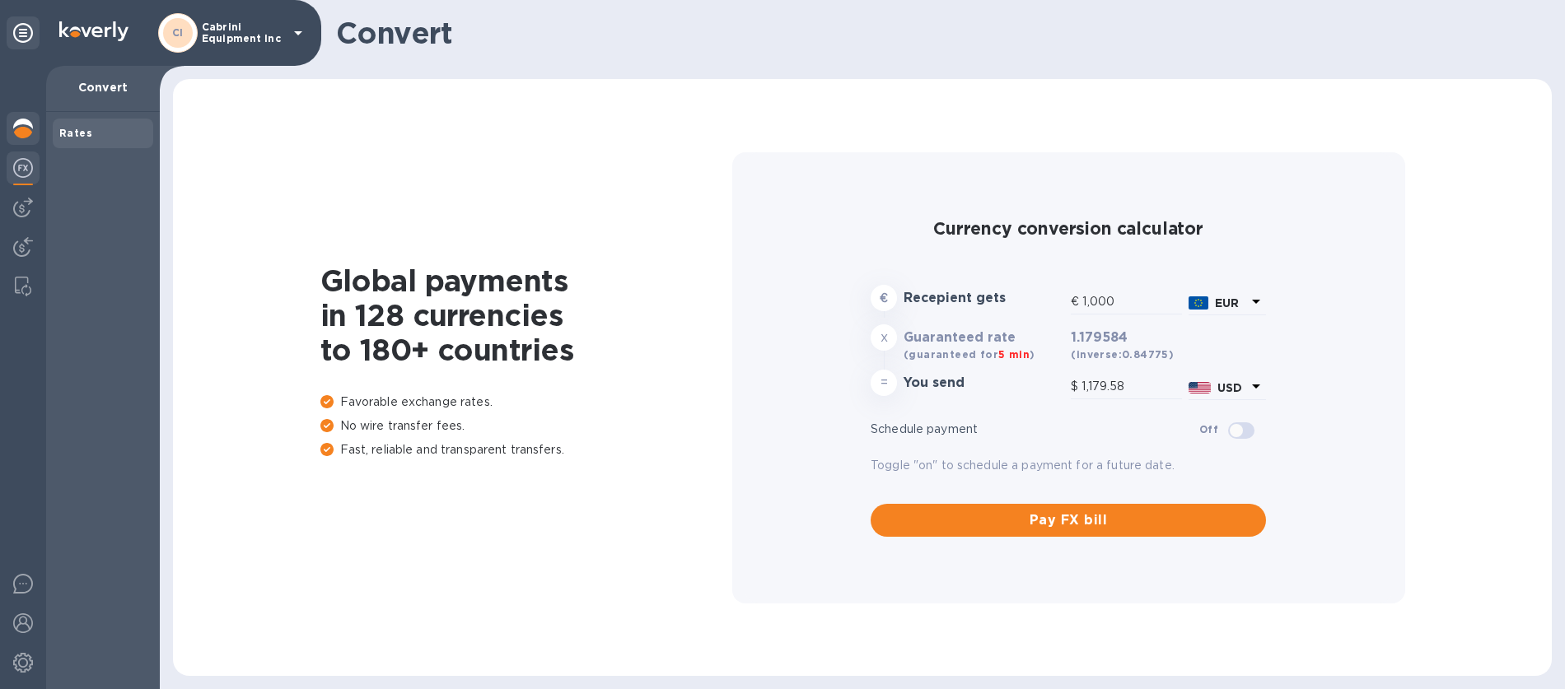
click at [21, 128] on img at bounding box center [23, 129] width 20 height 20
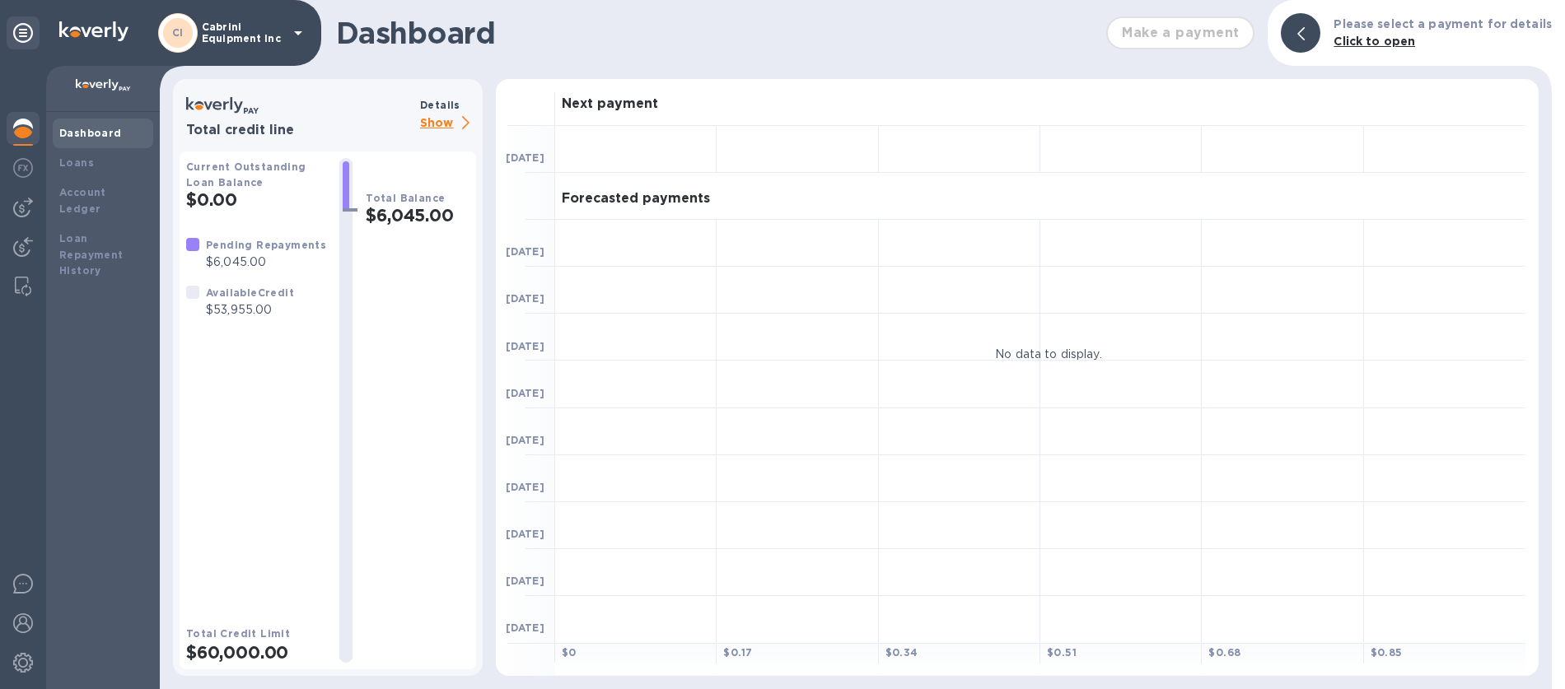
click at [250, 35] on p "Cabrini Equipment Inc" at bounding box center [243, 32] width 82 height 23
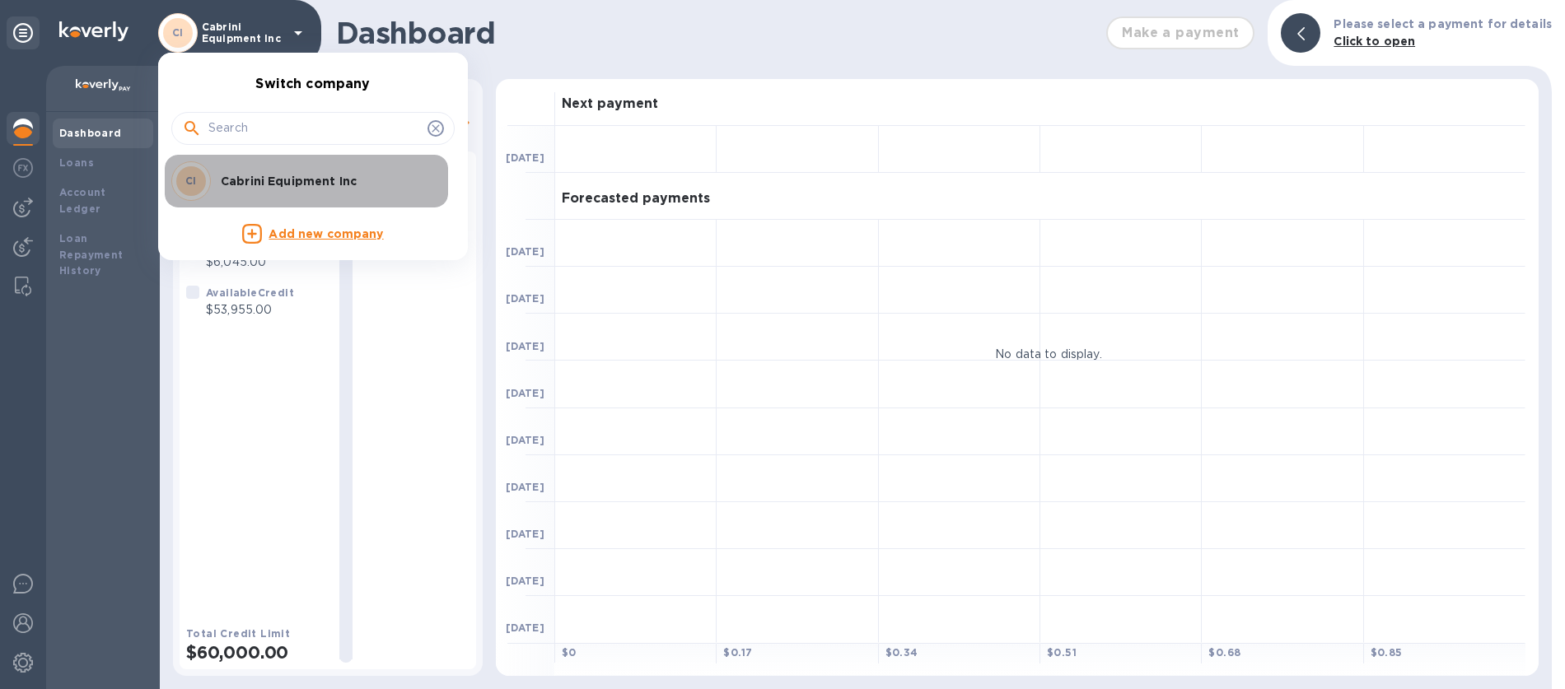
click at [291, 180] on p "Cabrini Equipment Inc" at bounding box center [325, 181] width 208 height 16
